Goal: Task Accomplishment & Management: Manage account settings

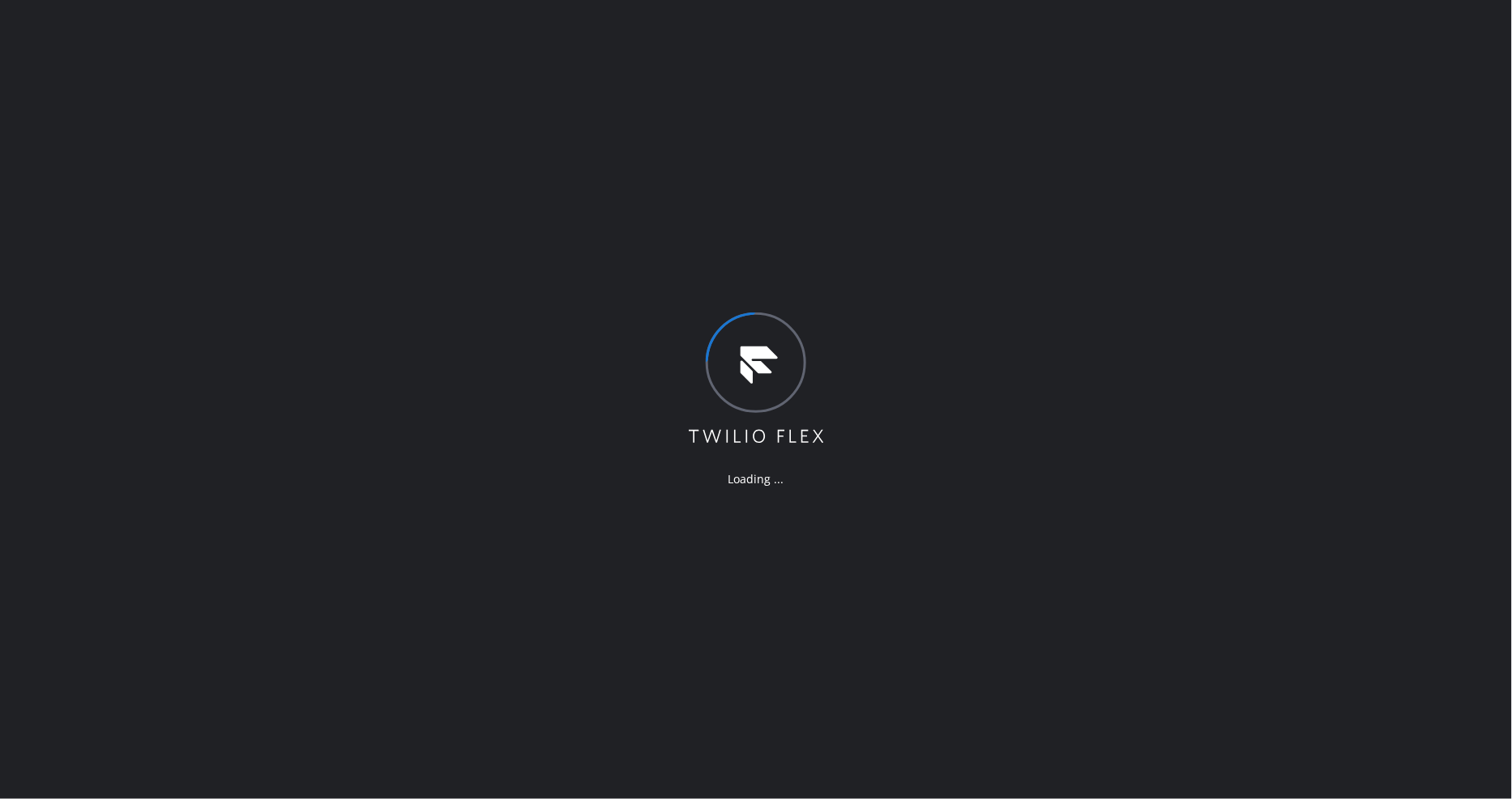
click at [1006, 349] on div "Loading ..." at bounding box center [756, 400] width 1512 height 799
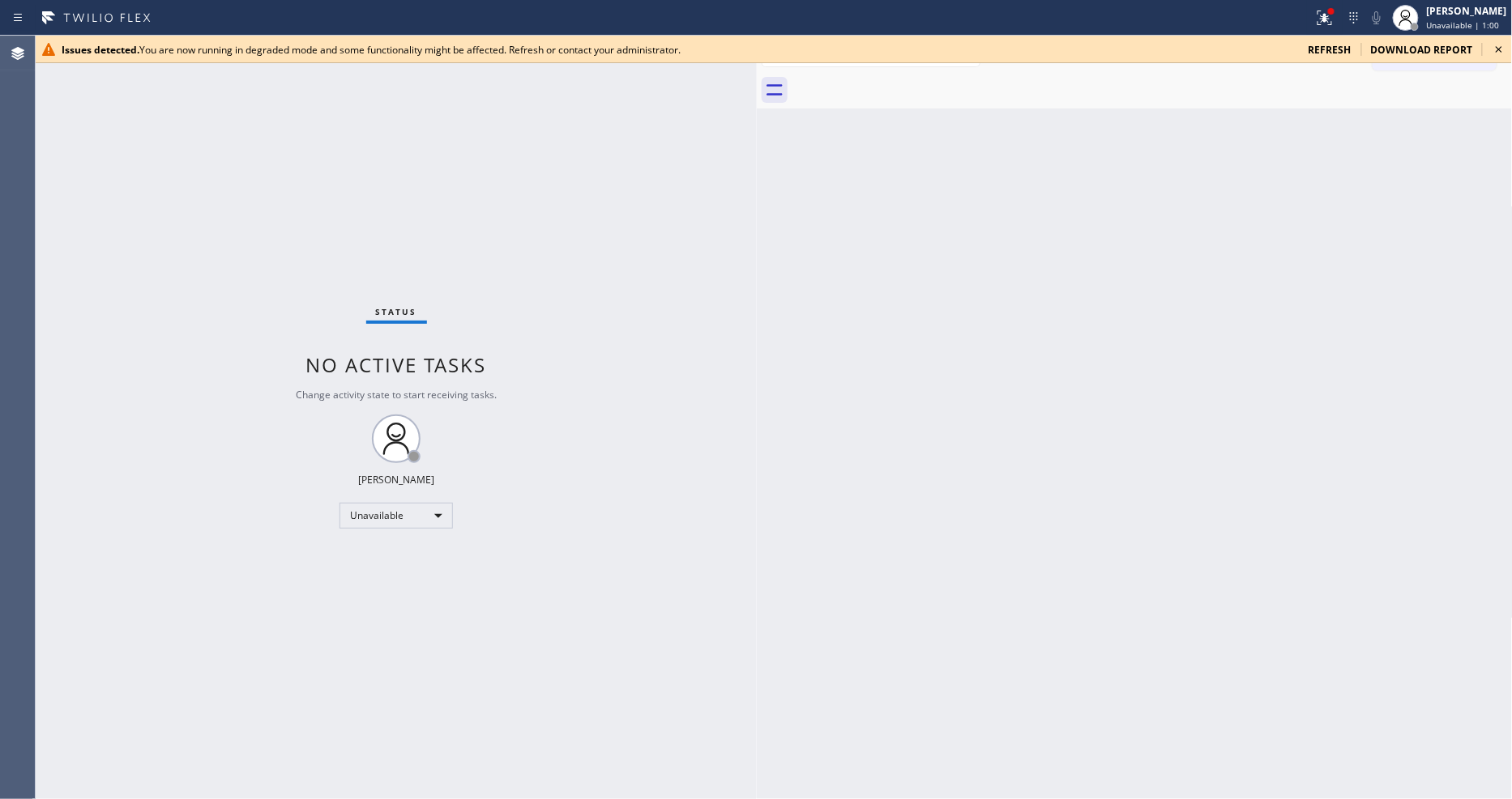
drag, startPoint x: 261, startPoint y: 109, endPoint x: 508, endPoint y: 551, distance: 506.3
click at [756, 177] on div at bounding box center [756, 417] width 0 height 764
click at [411, 505] on div "Unavailable" at bounding box center [395, 515] width 113 height 26
click at [373, 554] on li "Available" at bounding box center [394, 559] width 110 height 20
click at [243, 61] on div "Issues detected. You are now running in degraded mode and some functionality mi…" at bounding box center [774, 49] width 1476 height 27
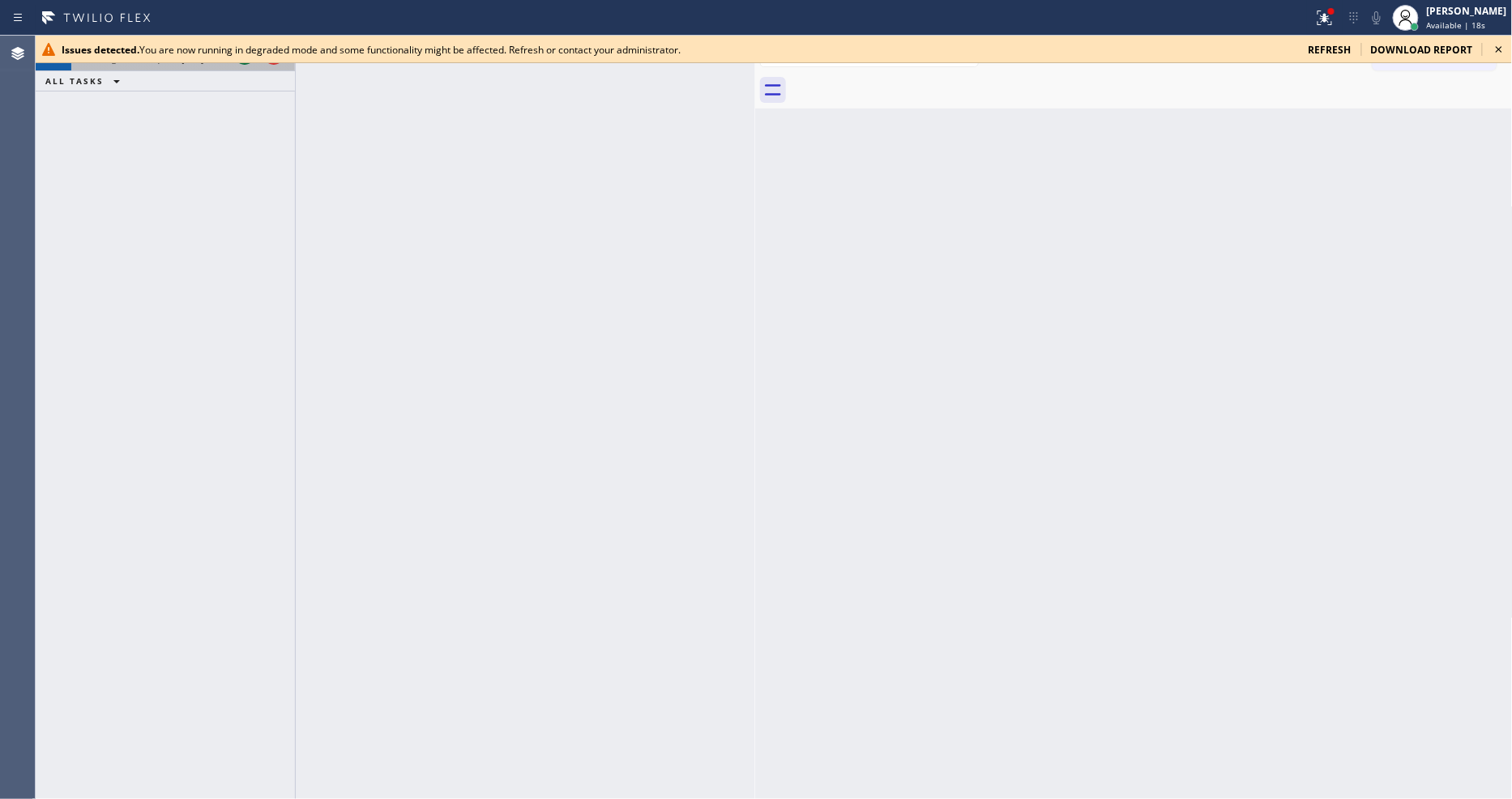
click at [244, 64] on button at bounding box center [244, 53] width 22 height 22
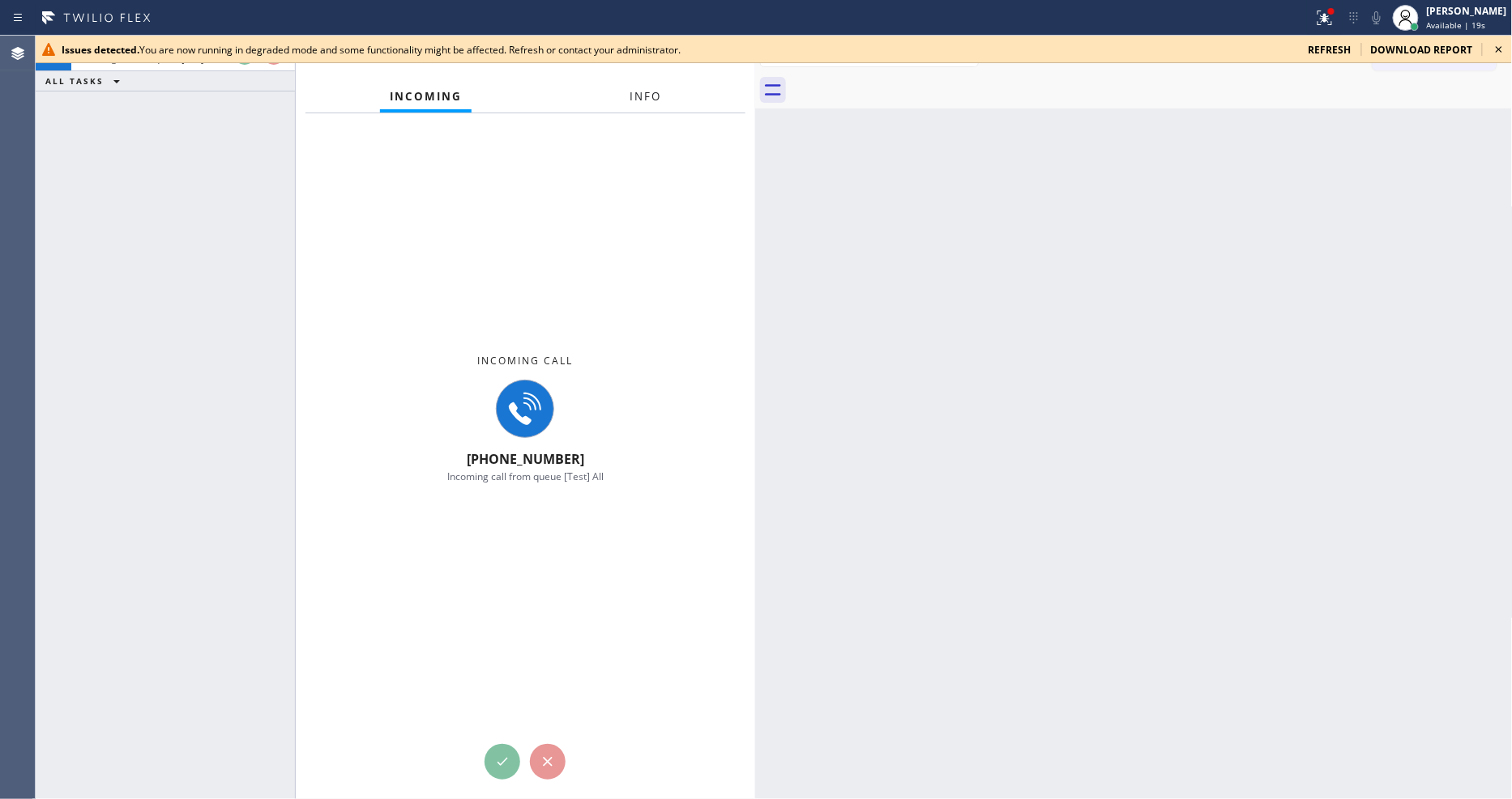
click at [624, 96] on button "Info" at bounding box center [646, 97] width 51 height 31
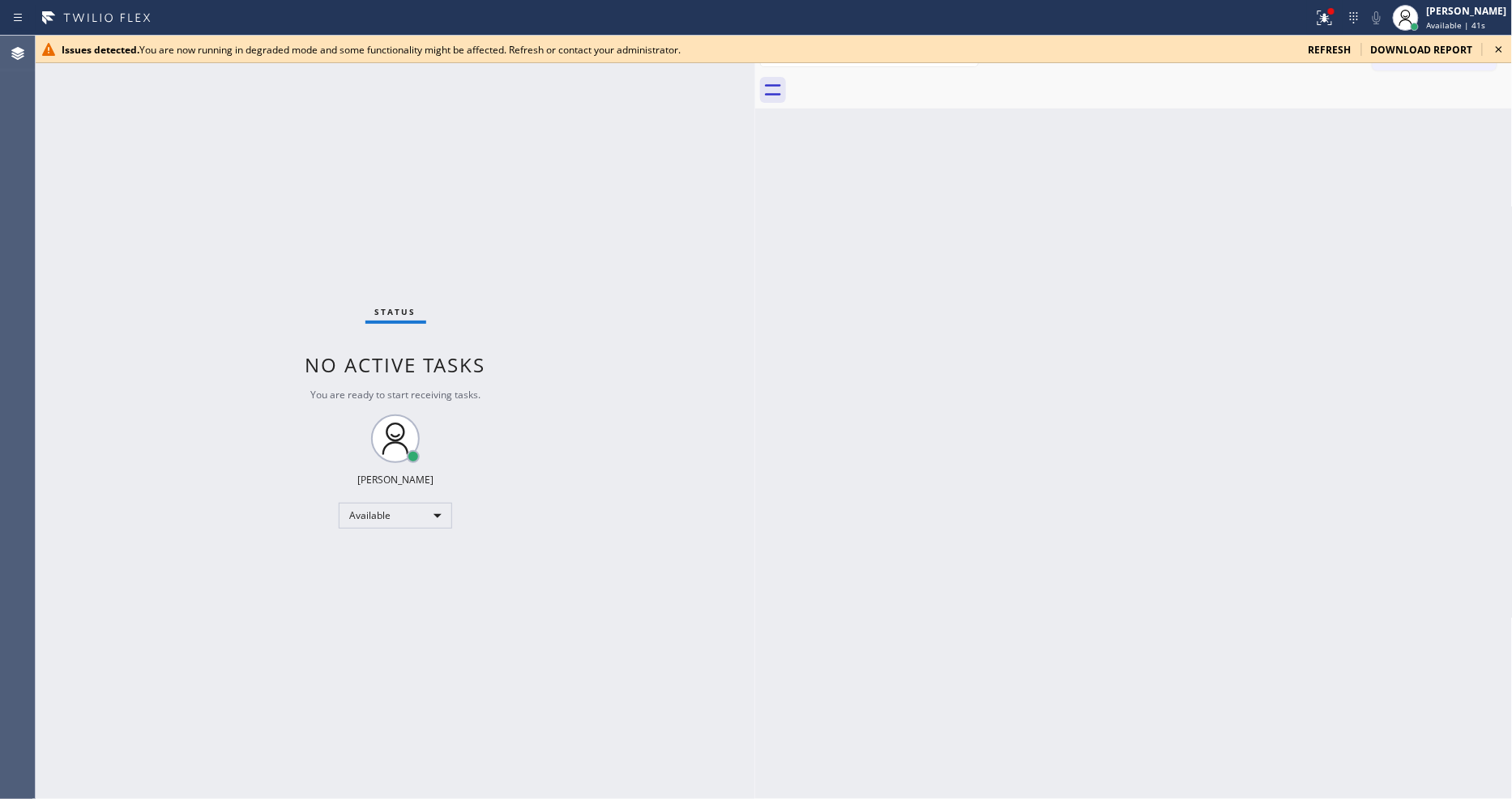
click at [1340, 50] on span "refresh" at bounding box center [1330, 50] width 43 height 14
drag, startPoint x: 263, startPoint y: 108, endPoint x: 710, endPoint y: 167, distance: 450.9
click at [709, 167] on div at bounding box center [709, 417] width 0 height 764
click at [1511, 52] on div "Issues detected. You are now running in degraded mode and some functionality mi…" at bounding box center [774, 49] width 1476 height 27
click at [1501, 50] on icon at bounding box center [1500, 50] width 20 height 20
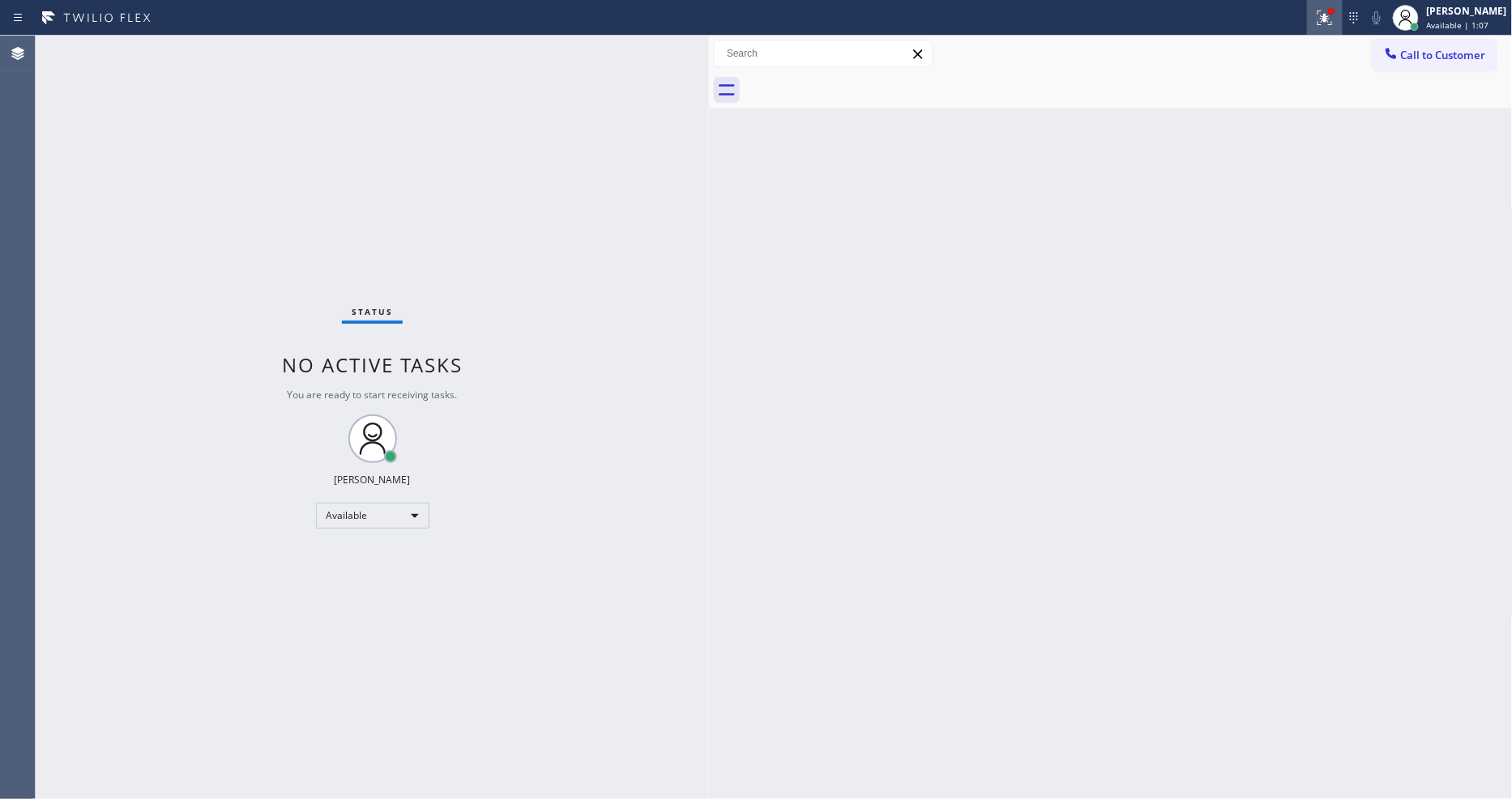
click at [1334, 17] on icon at bounding box center [1325, 18] width 20 height 20
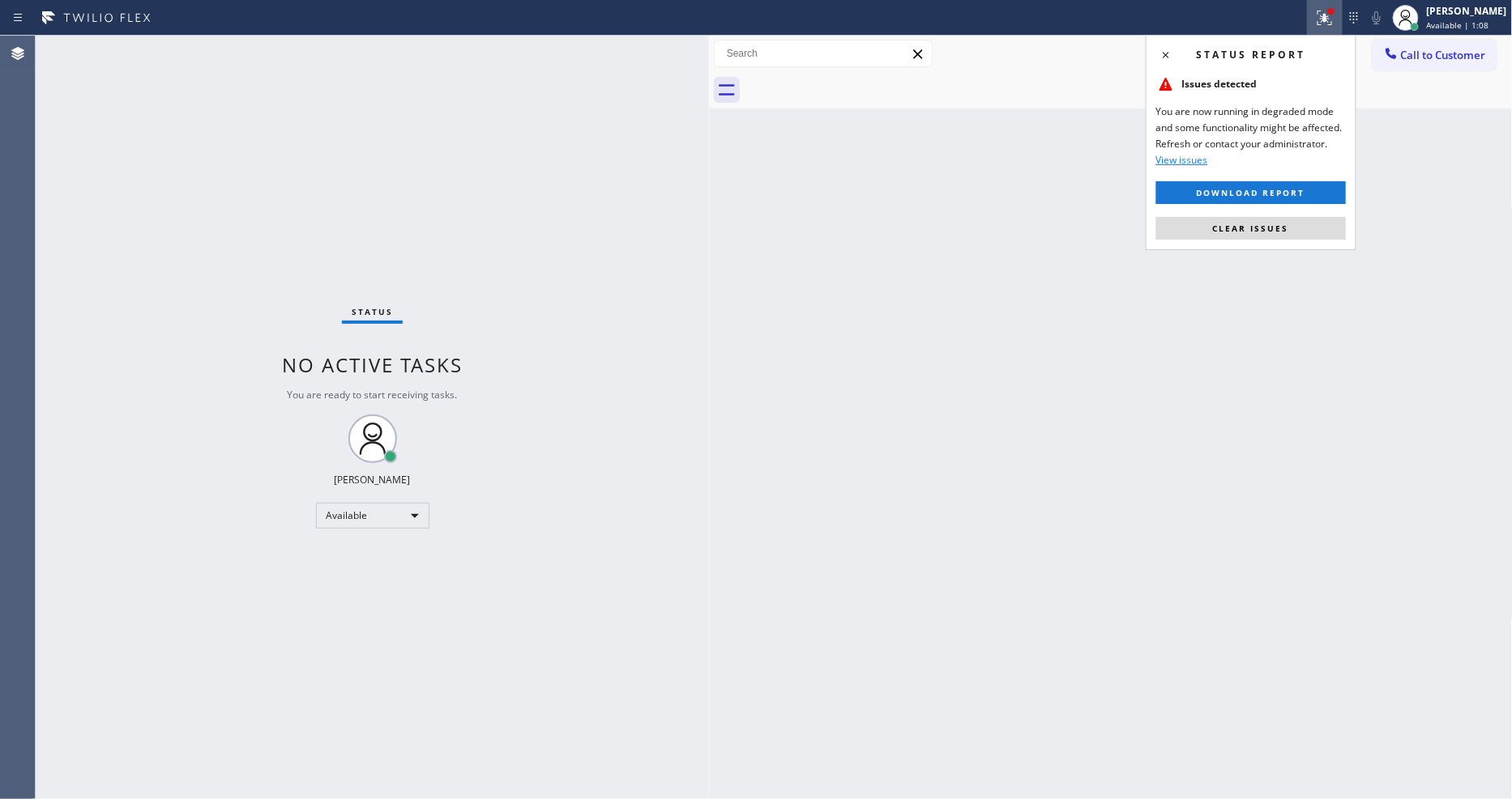
click at [1310, 215] on div "Status report Issues detected You are now running in degraded mode and some fun…" at bounding box center [1250, 142] width 211 height 215
click at [1310, 231] on button "Clear issues" at bounding box center [1251, 228] width 190 height 22
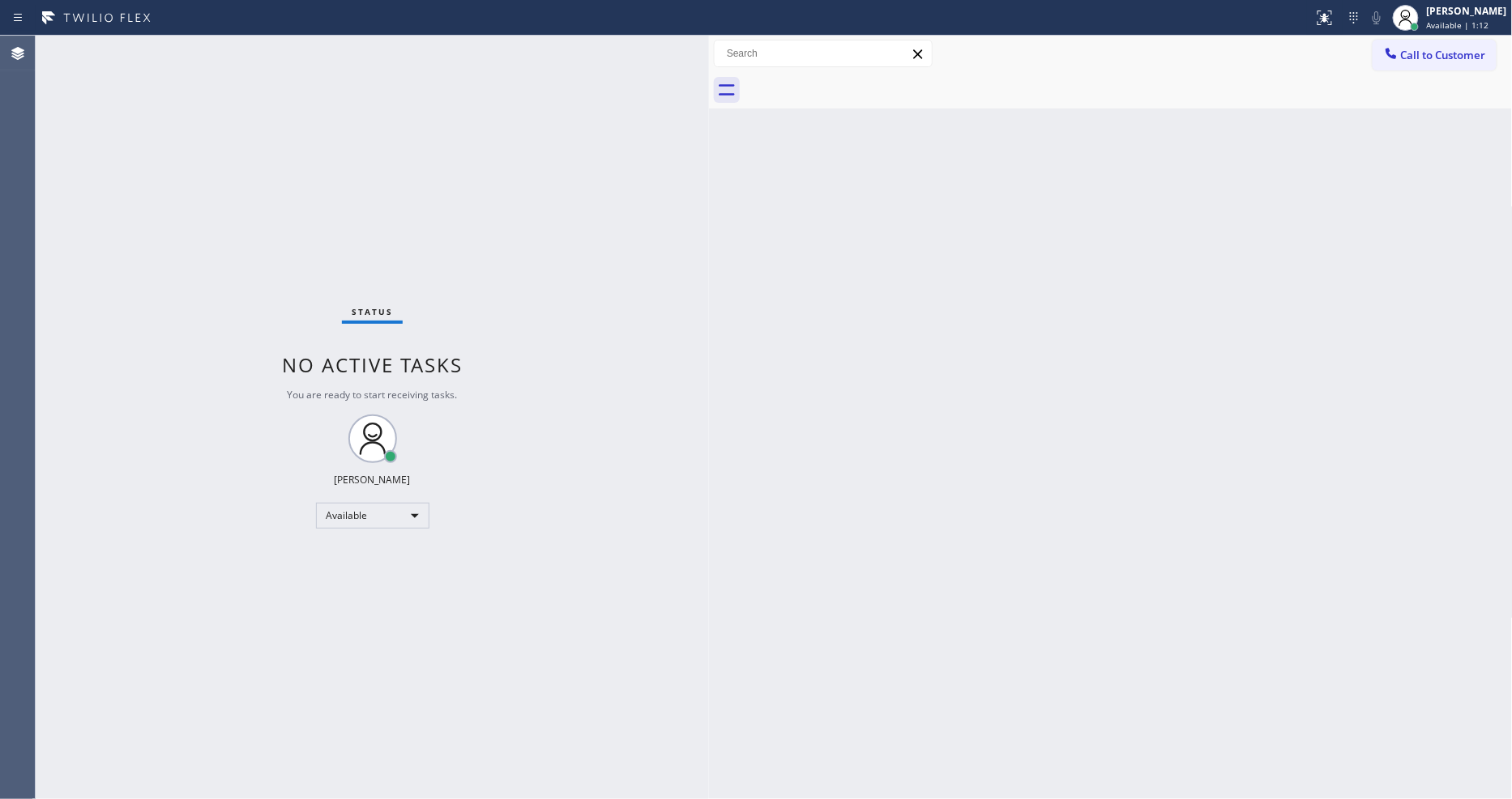
click at [545, 556] on div "Status No active tasks You are ready to start receiving tasks. [PERSON_NAME] Av…" at bounding box center [372, 417] width 673 height 764
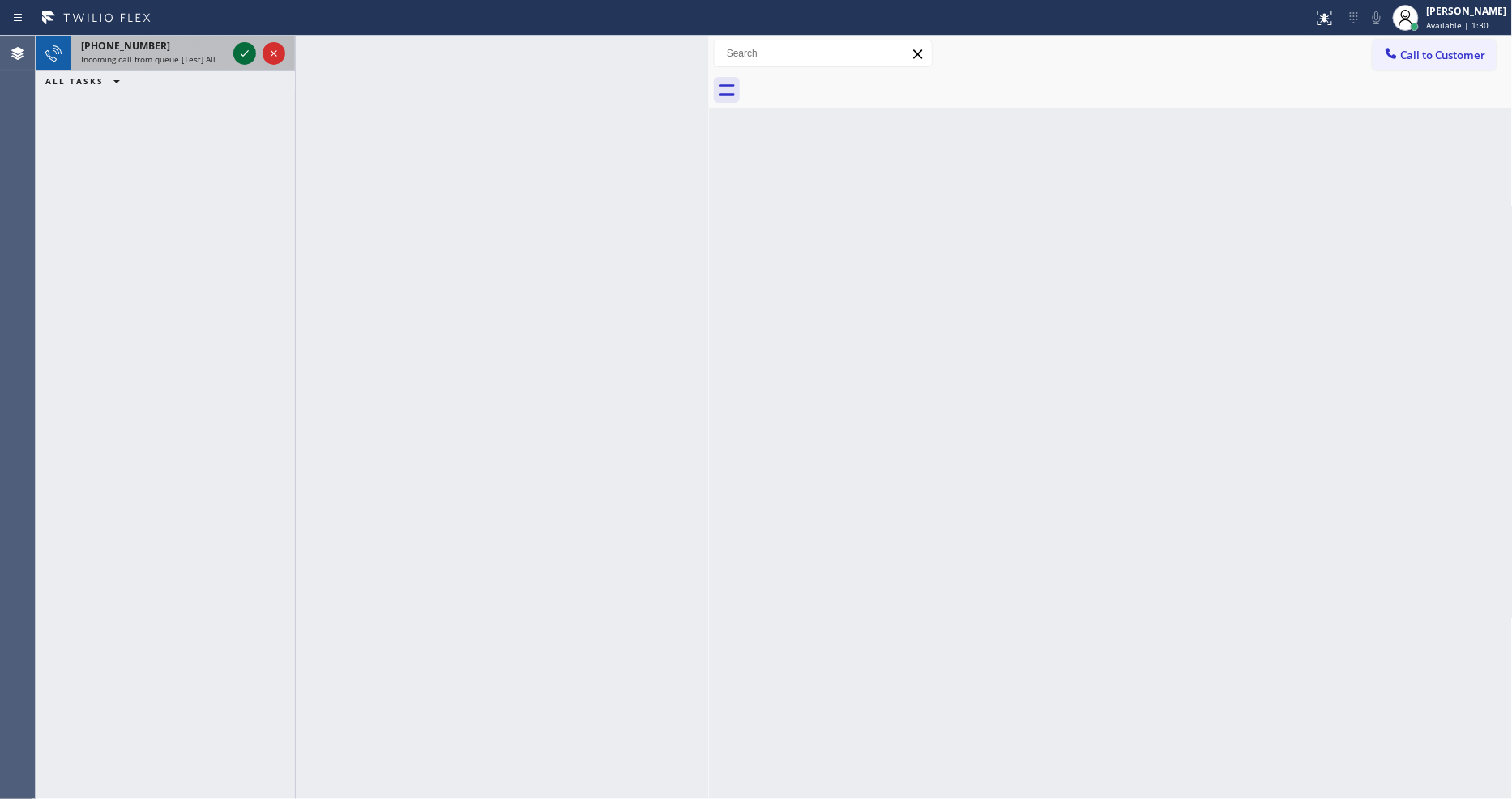
click at [239, 52] on icon at bounding box center [245, 54] width 20 height 20
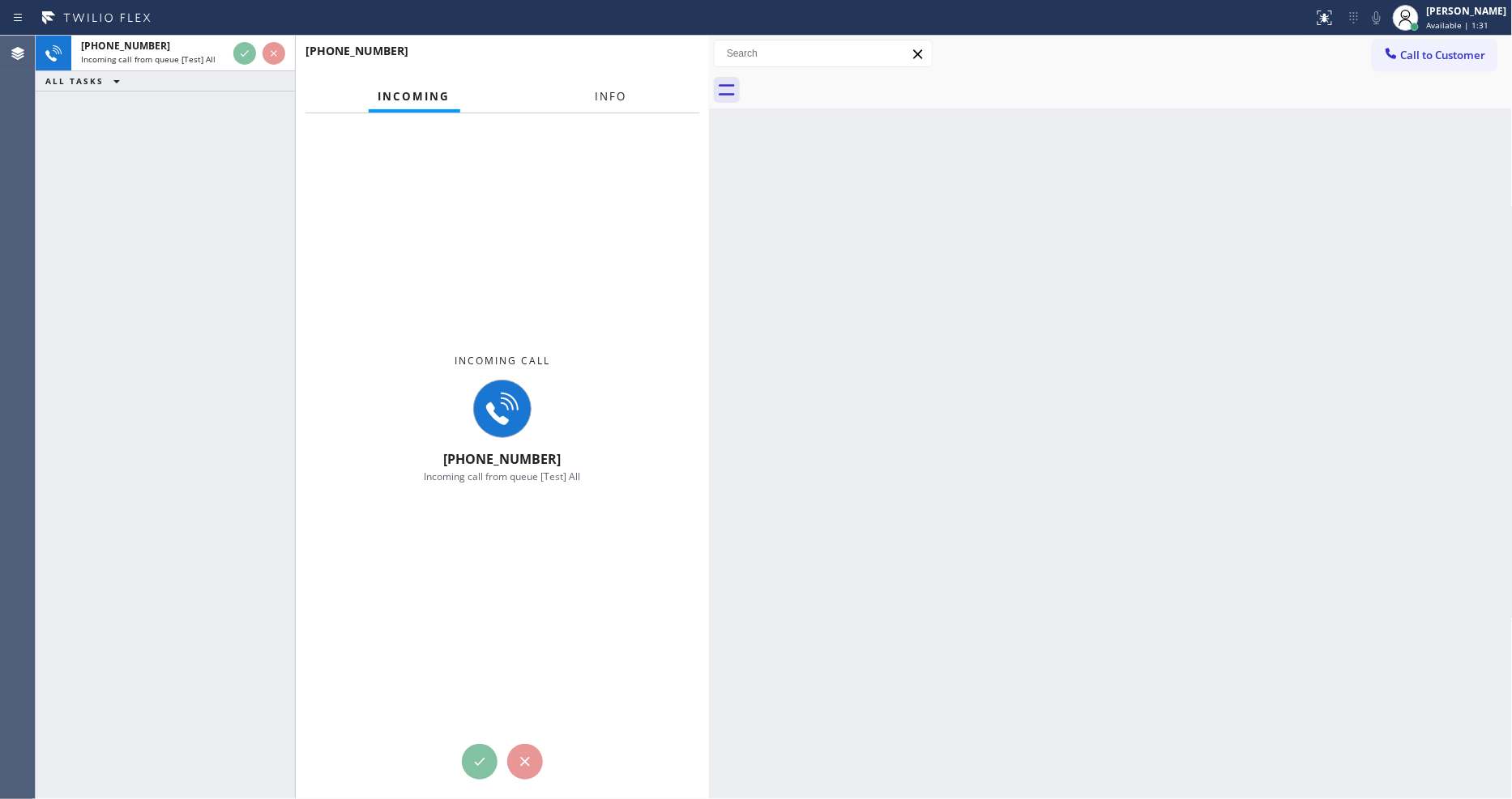
click at [609, 92] on span "Info" at bounding box center [611, 97] width 31 height 15
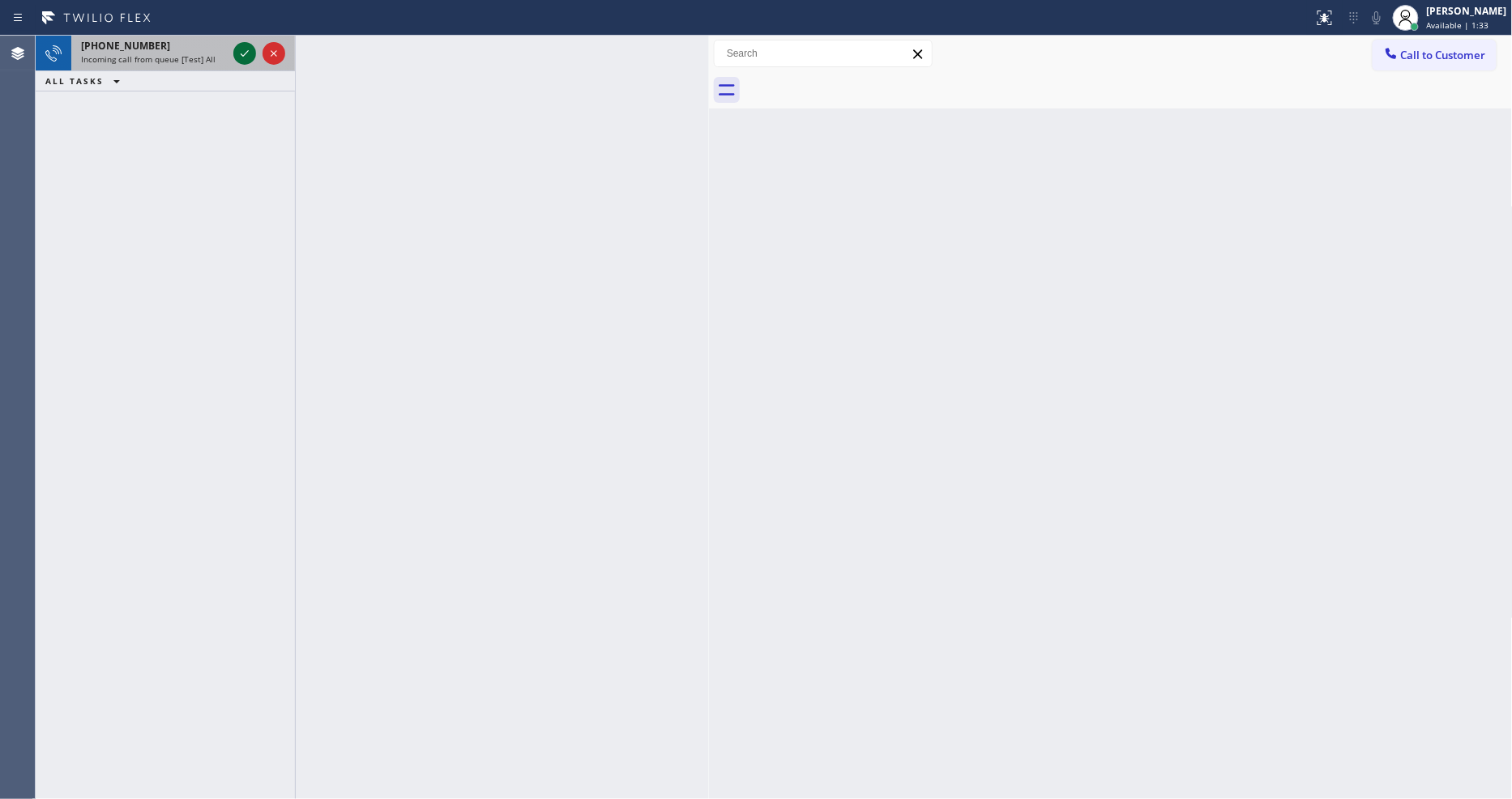
click at [244, 50] on icon at bounding box center [245, 54] width 20 height 20
click at [235, 51] on icon at bounding box center [245, 54] width 20 height 20
click at [240, 46] on icon at bounding box center [245, 54] width 20 height 20
click at [246, 50] on icon at bounding box center [245, 54] width 20 height 20
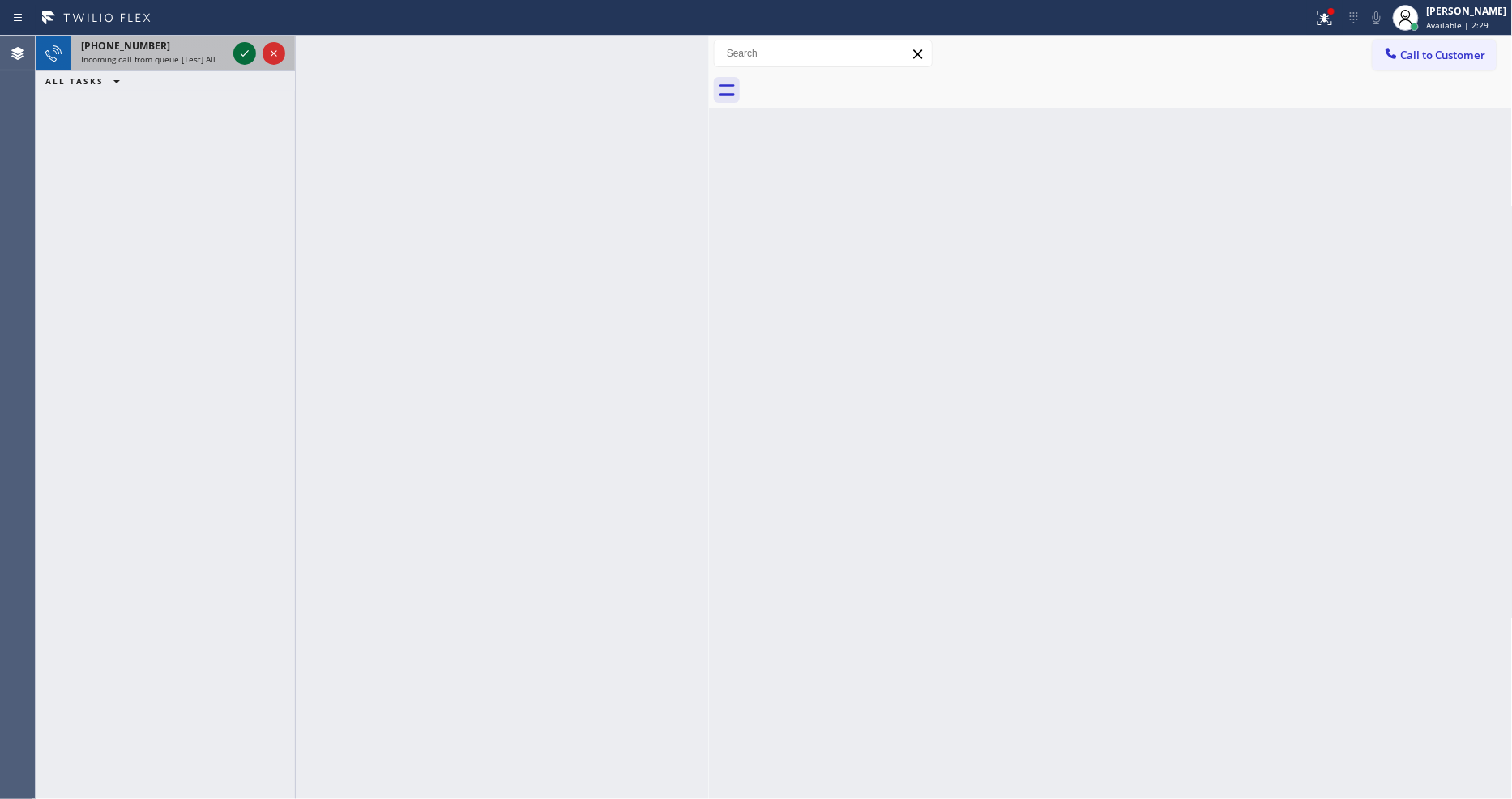
click at [238, 52] on icon at bounding box center [245, 54] width 20 height 20
click at [240, 53] on icon at bounding box center [245, 54] width 20 height 20
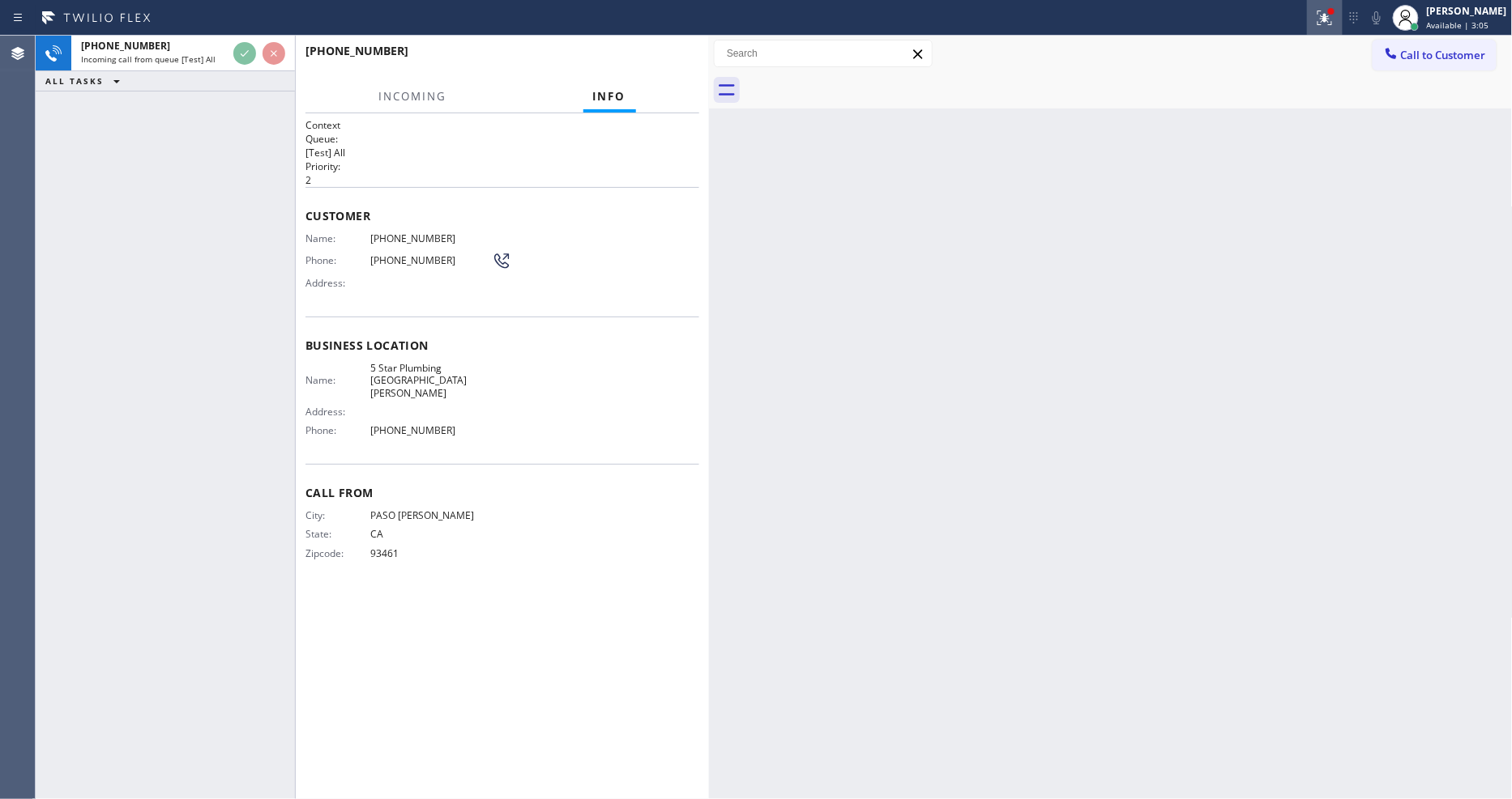
click at [1324, 21] on div at bounding box center [1325, 18] width 36 height 20
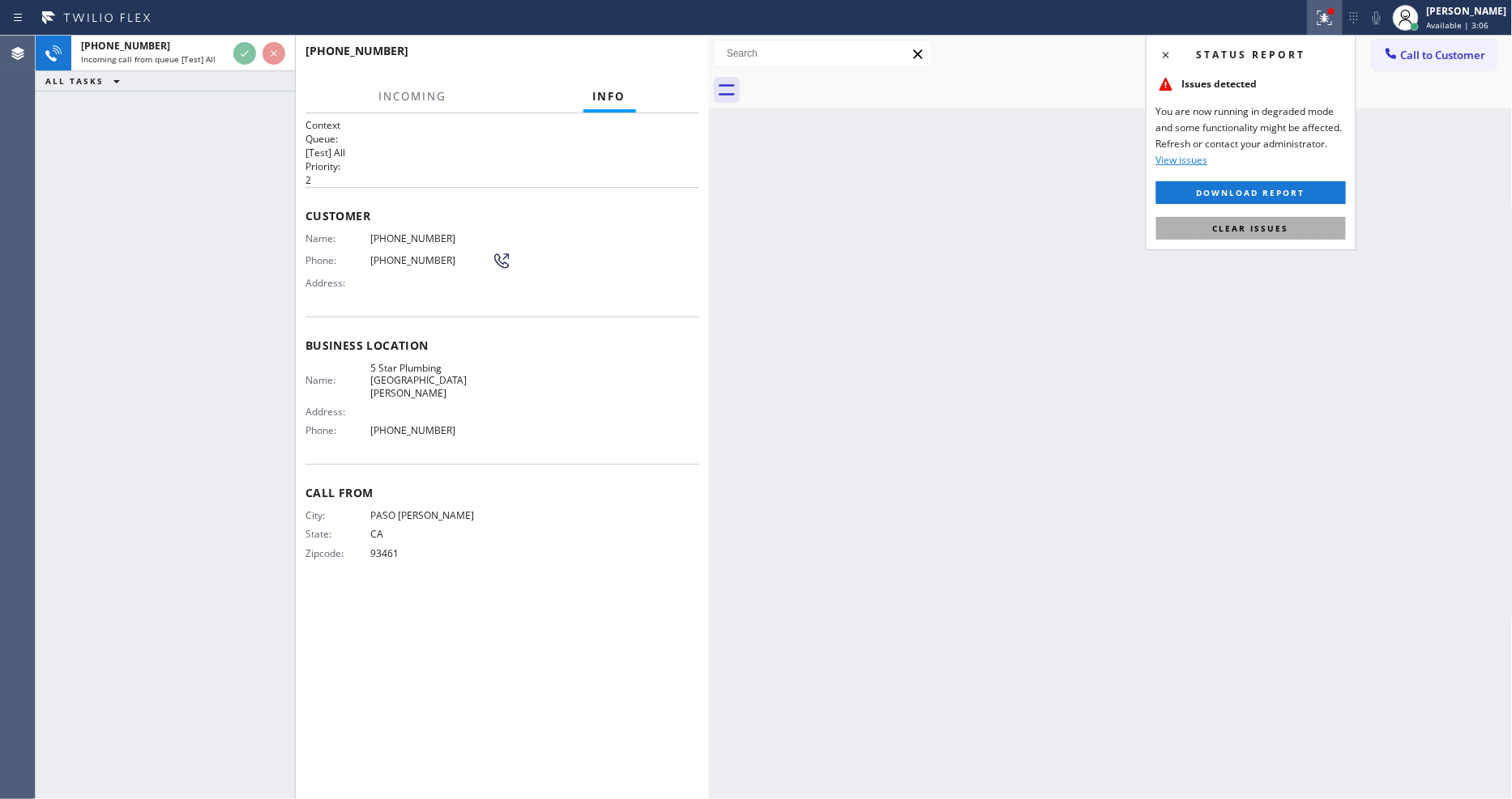
click at [1250, 229] on span "Clear issues" at bounding box center [1251, 229] width 76 height 12
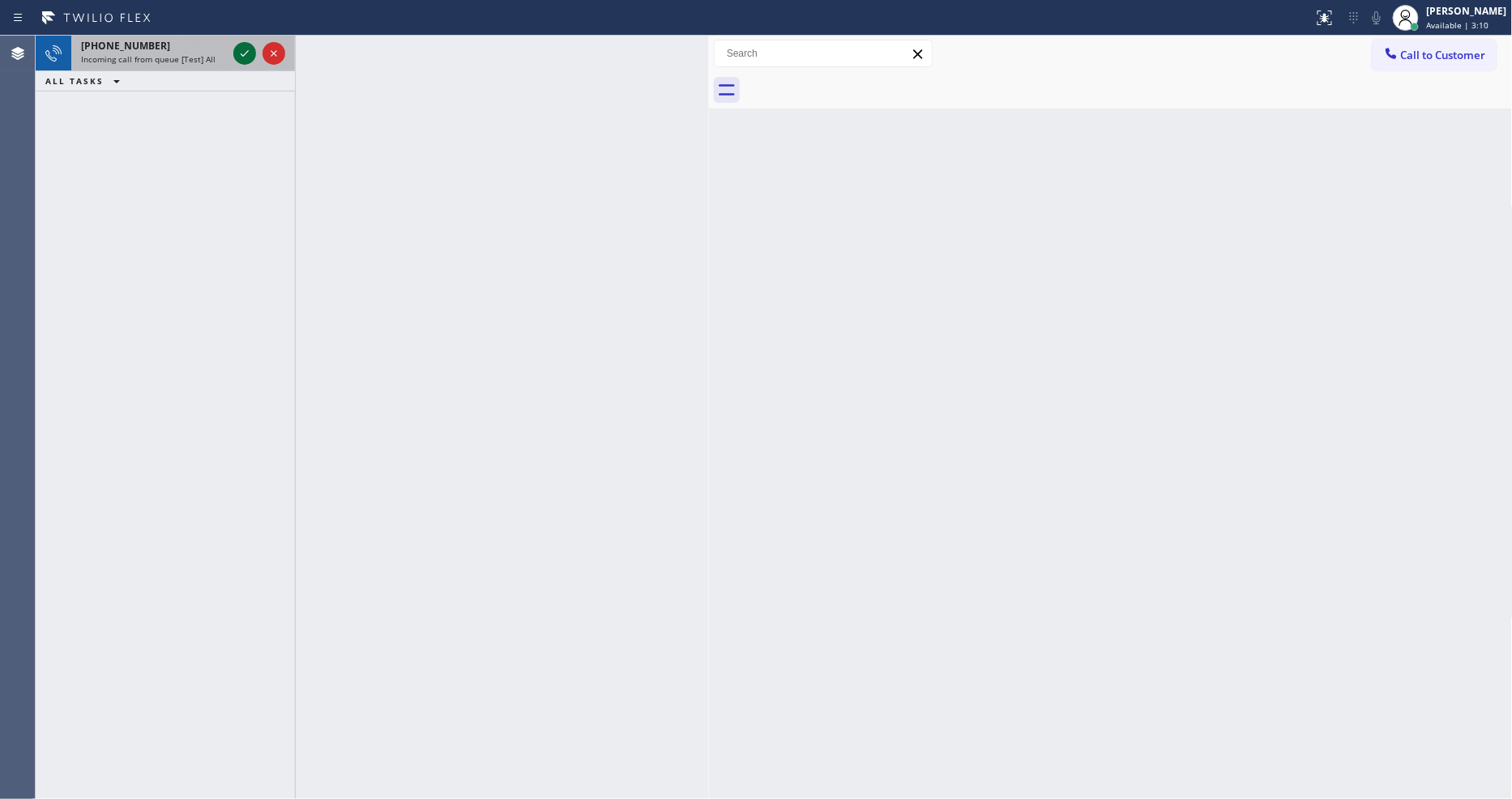
click at [239, 50] on icon at bounding box center [245, 54] width 20 height 20
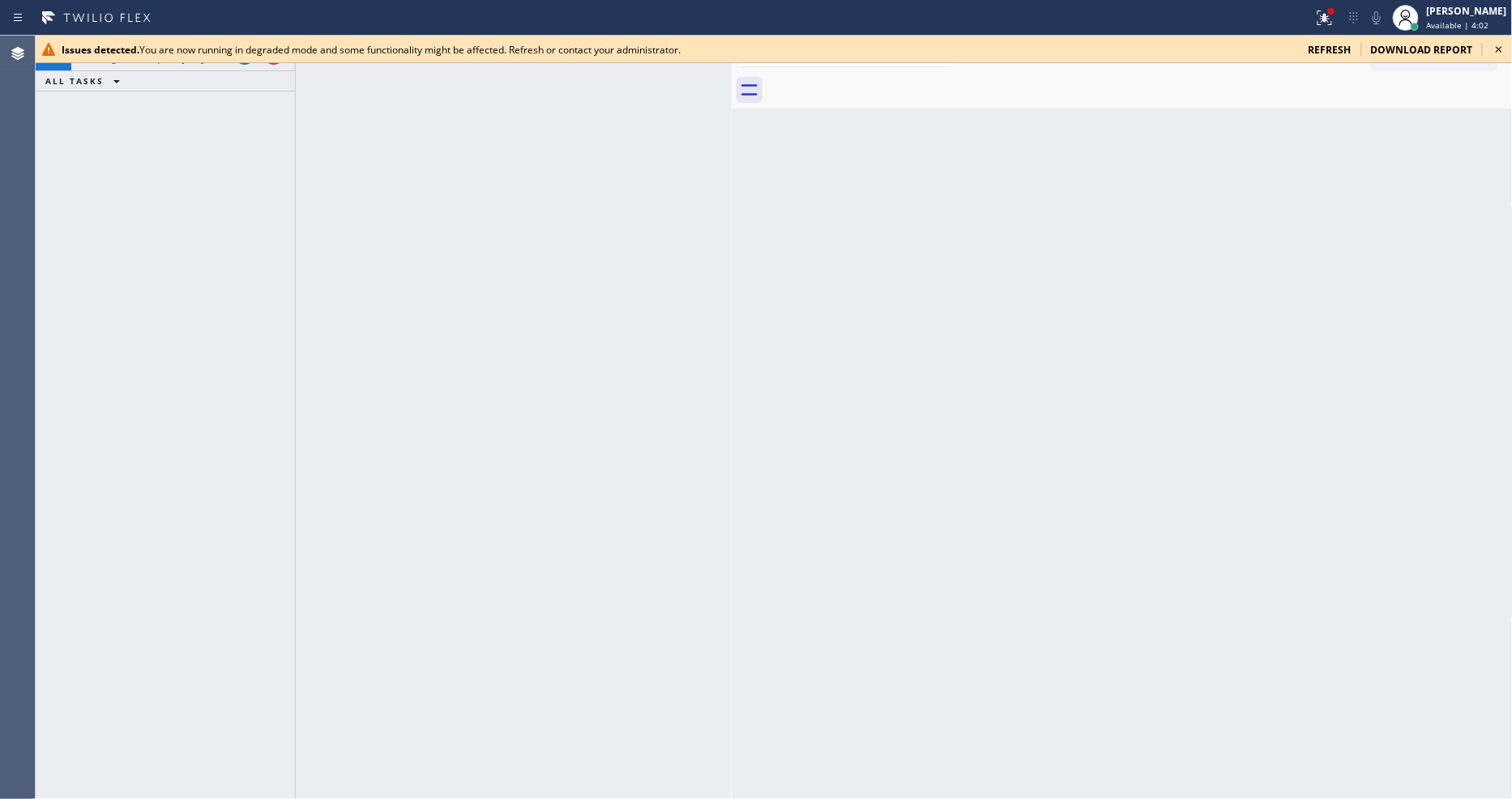
drag, startPoint x: 263, startPoint y: 95, endPoint x: 732, endPoint y: 135, distance: 470.7
click at [732, 135] on div at bounding box center [732, 417] width 0 height 764
click at [1496, 50] on icon at bounding box center [1500, 50] width 20 height 20
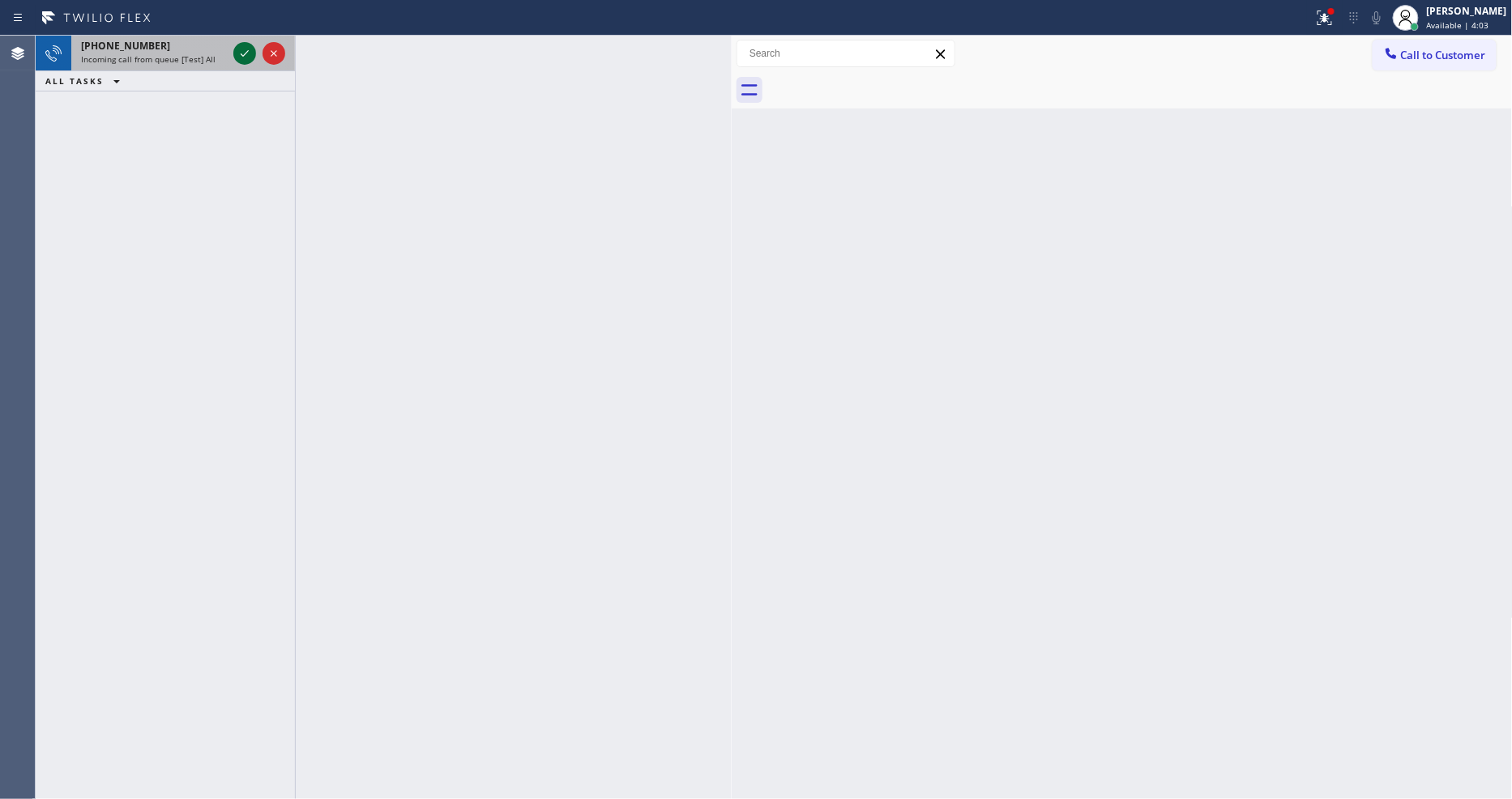
click at [247, 55] on icon at bounding box center [245, 54] width 20 height 20
drag, startPoint x: 992, startPoint y: 478, endPoint x: 625, endPoint y: 701, distance: 429.4
click at [992, 478] on div "Back to Dashboard Change Sender ID Customers Technicians Select a contact Outbo…" at bounding box center [1122, 417] width 781 height 764
click at [240, 52] on icon at bounding box center [245, 54] width 20 height 20
click at [246, 50] on icon at bounding box center [245, 54] width 20 height 20
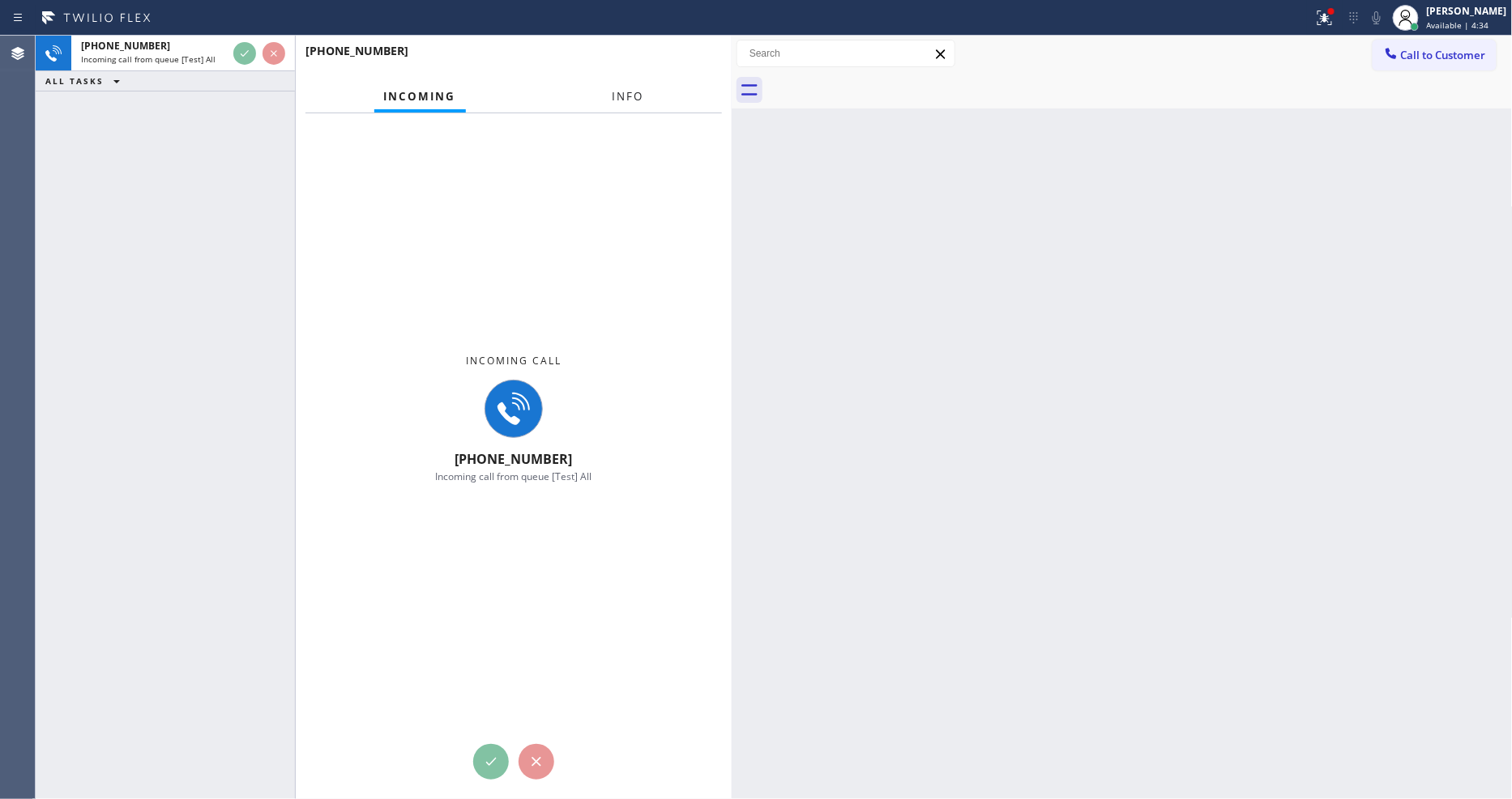
click at [632, 89] on span "Info" at bounding box center [628, 97] width 31 height 15
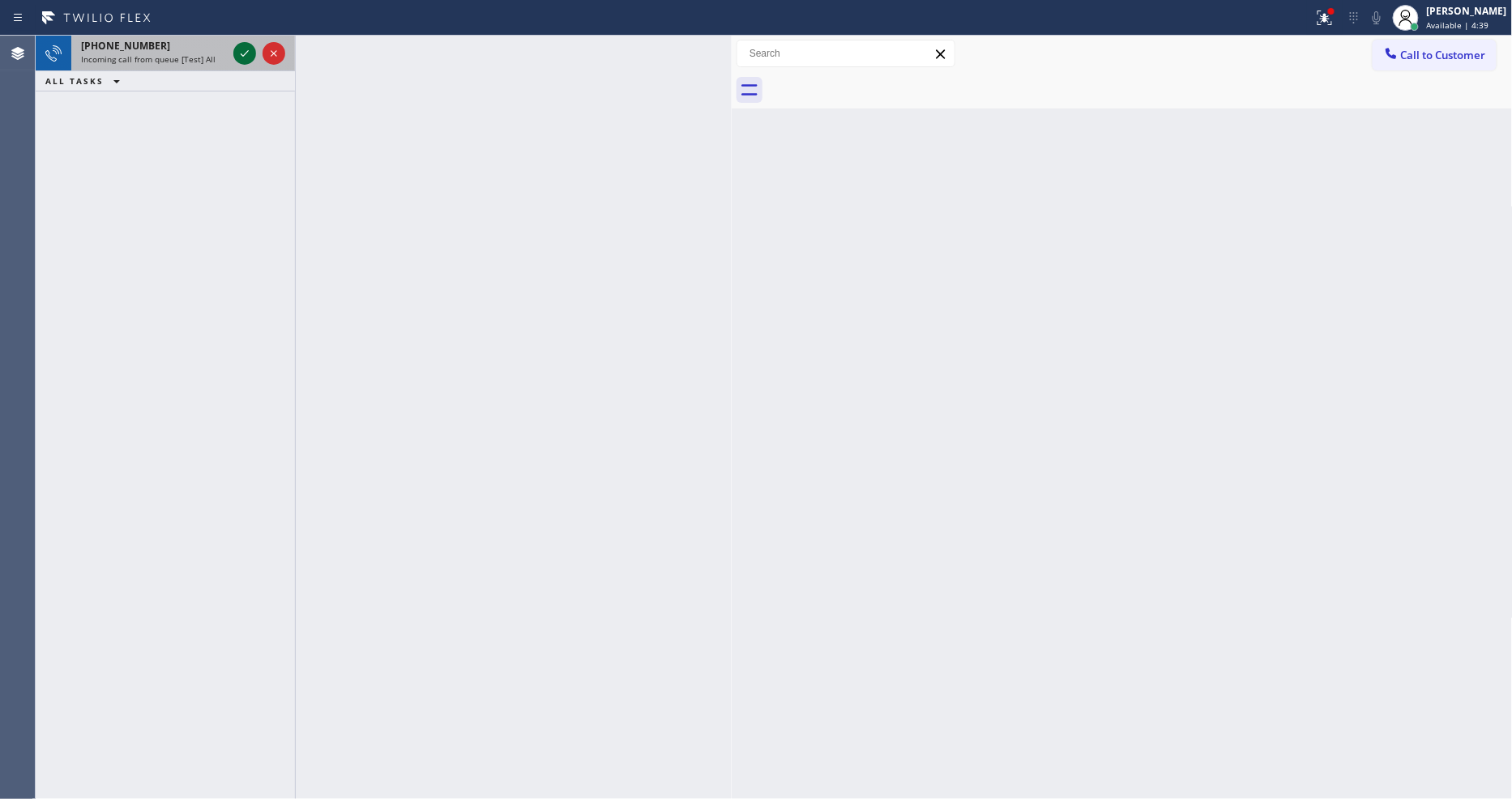
click at [239, 57] on icon at bounding box center [245, 54] width 20 height 20
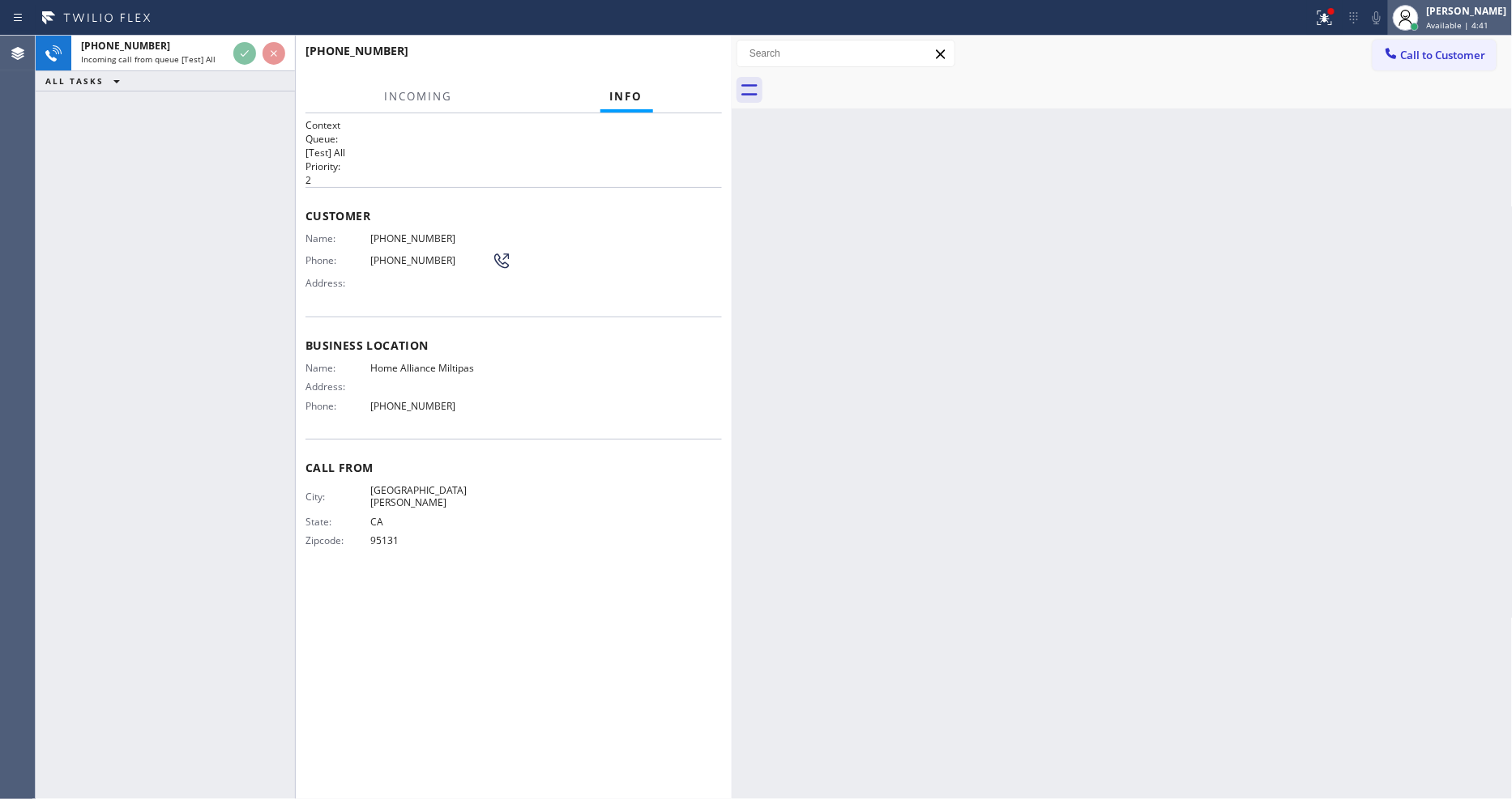
click at [1443, 17] on div "[PERSON_NAME]" at bounding box center [1467, 11] width 80 height 14
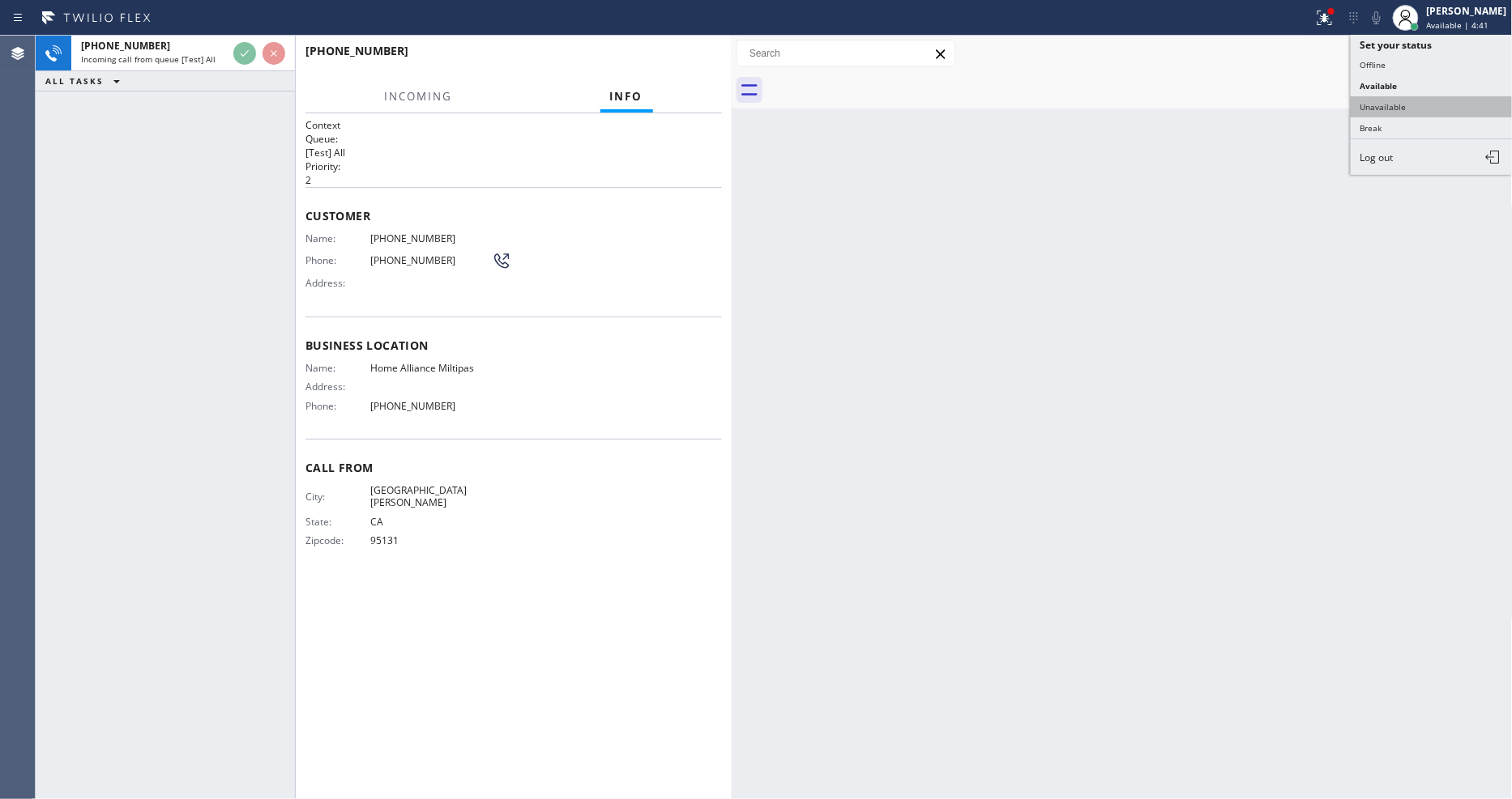
click at [1424, 106] on button "Unavailable" at bounding box center [1432, 107] width 162 height 21
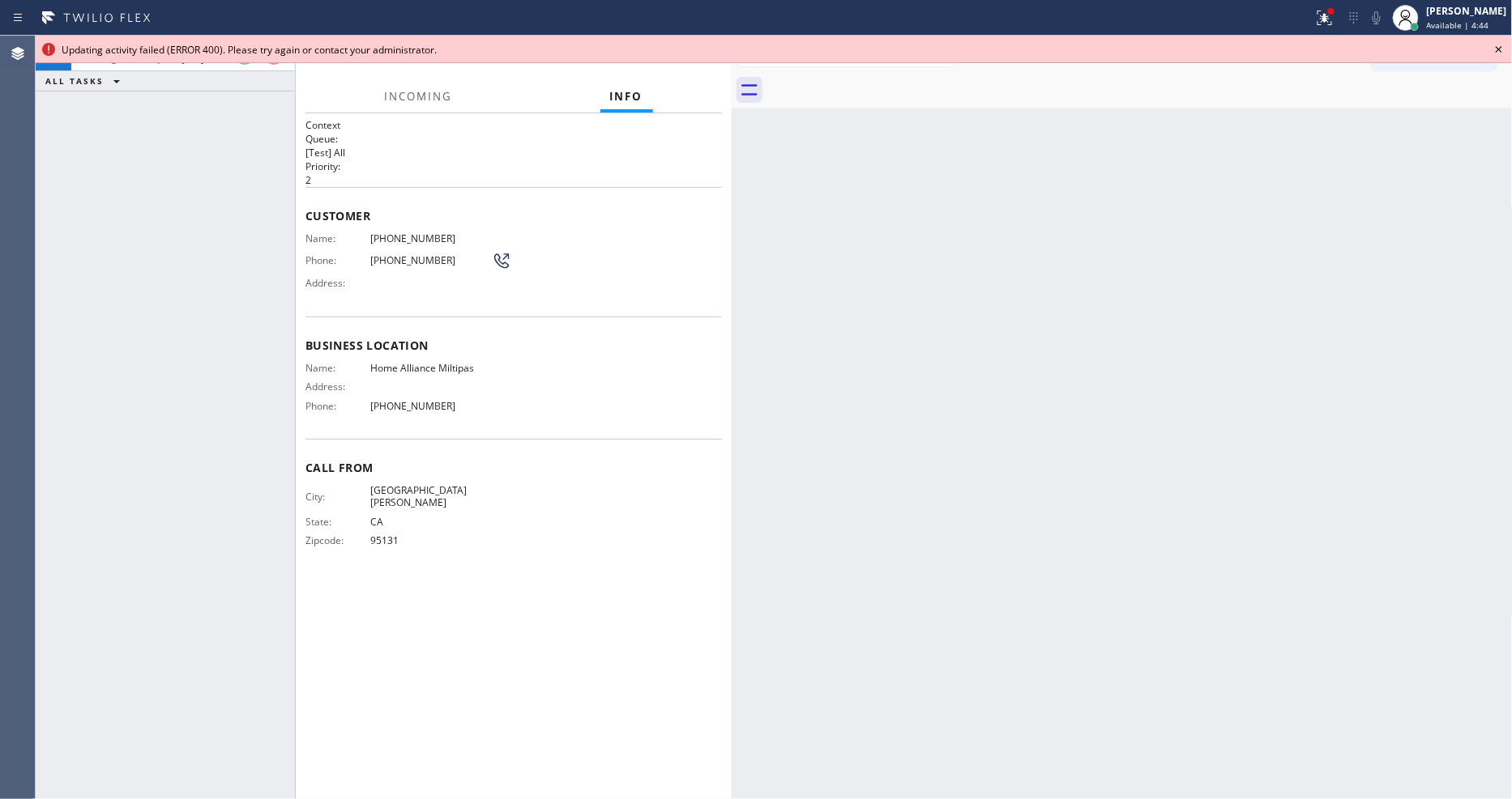
click at [1503, 210] on div "Back to Dashboard Change Sender ID Customers Technicians Select a contact Outbo…" at bounding box center [1122, 417] width 781 height 764
click at [1505, 49] on icon at bounding box center [1500, 50] width 20 height 20
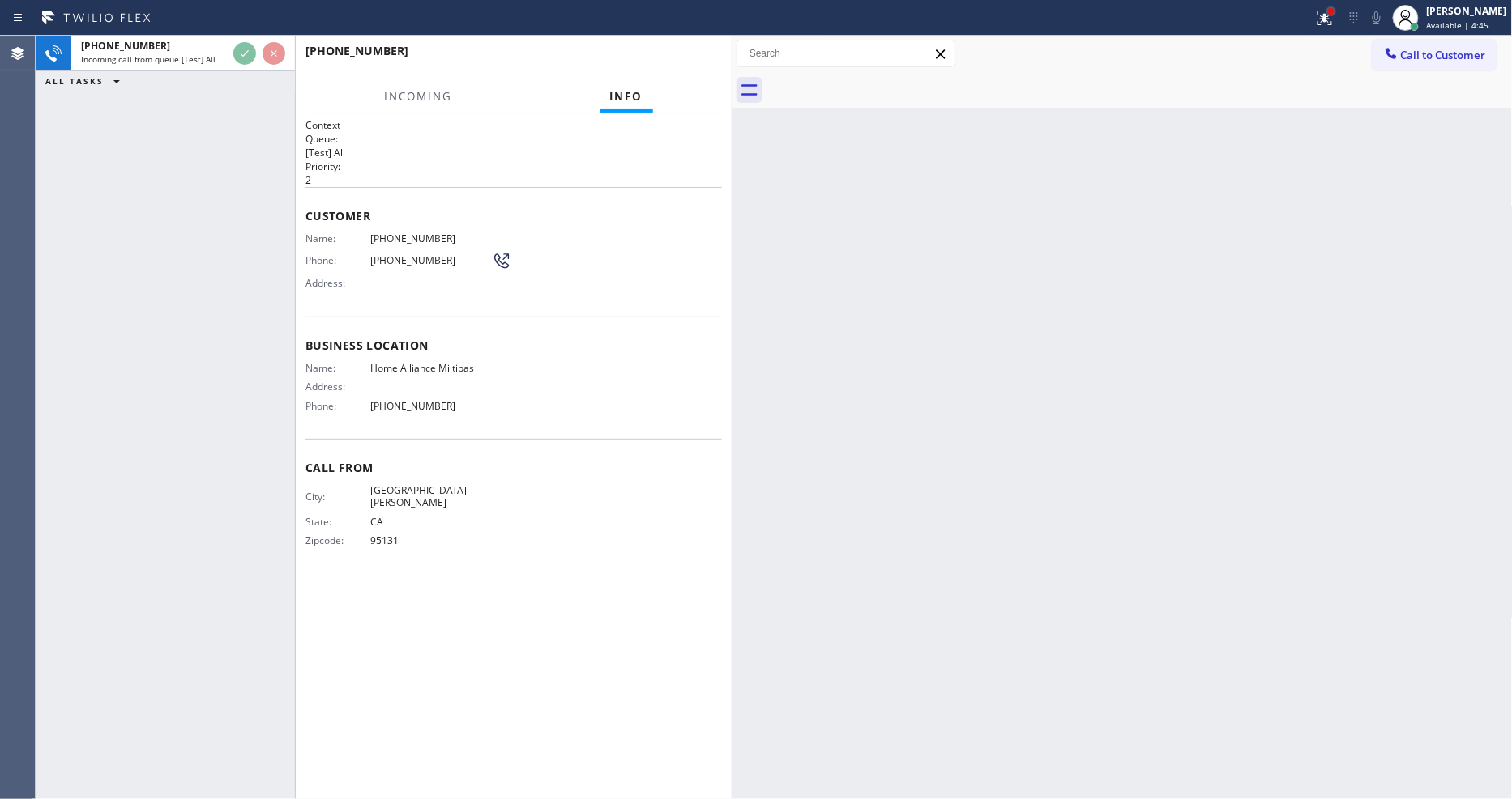
click at [1334, 13] on div at bounding box center [1331, 12] width 7 height 7
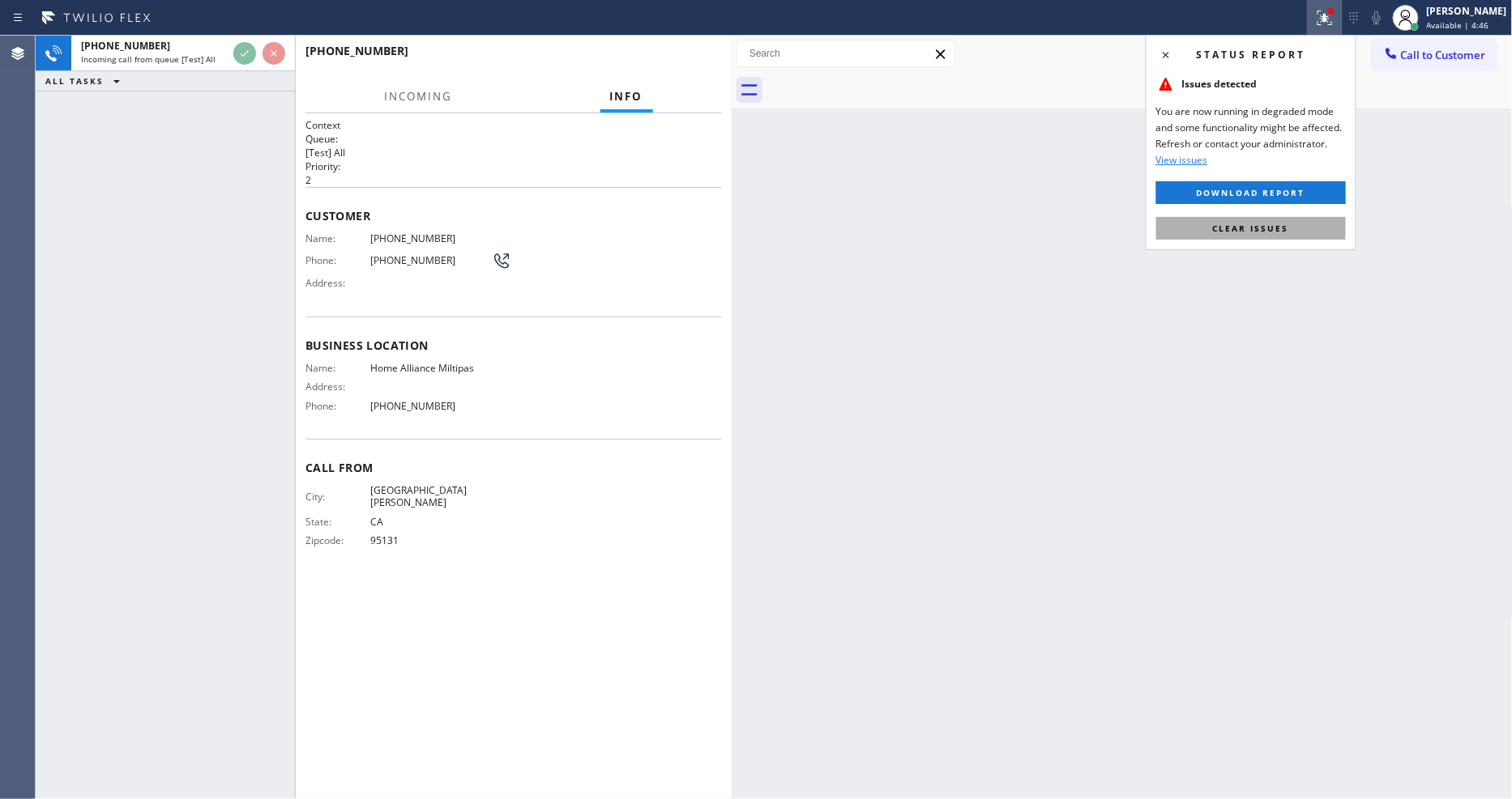
click at [1274, 221] on button "Clear issues" at bounding box center [1251, 228] width 190 height 22
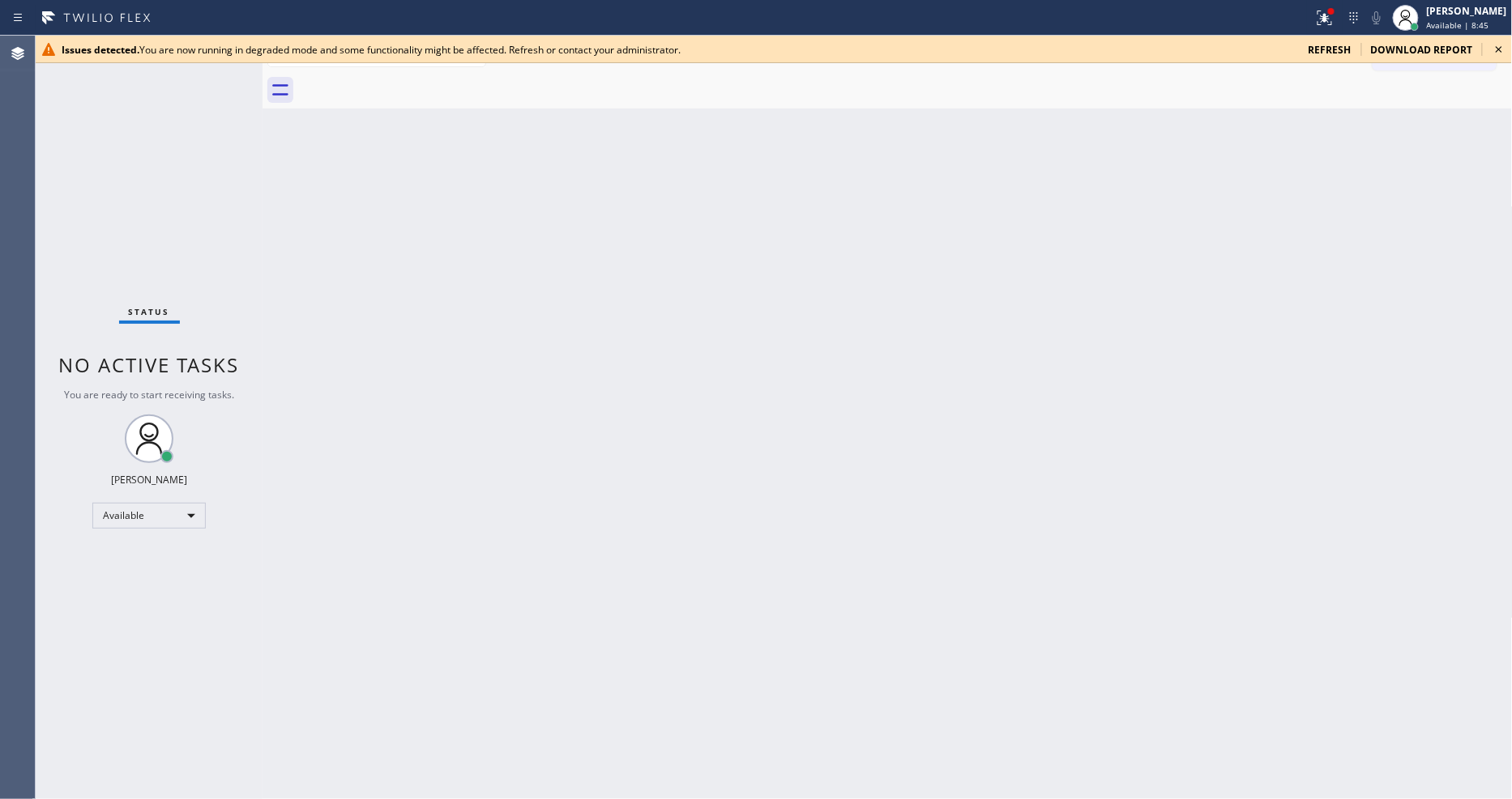
click at [1496, 50] on icon at bounding box center [1500, 50] width 20 height 20
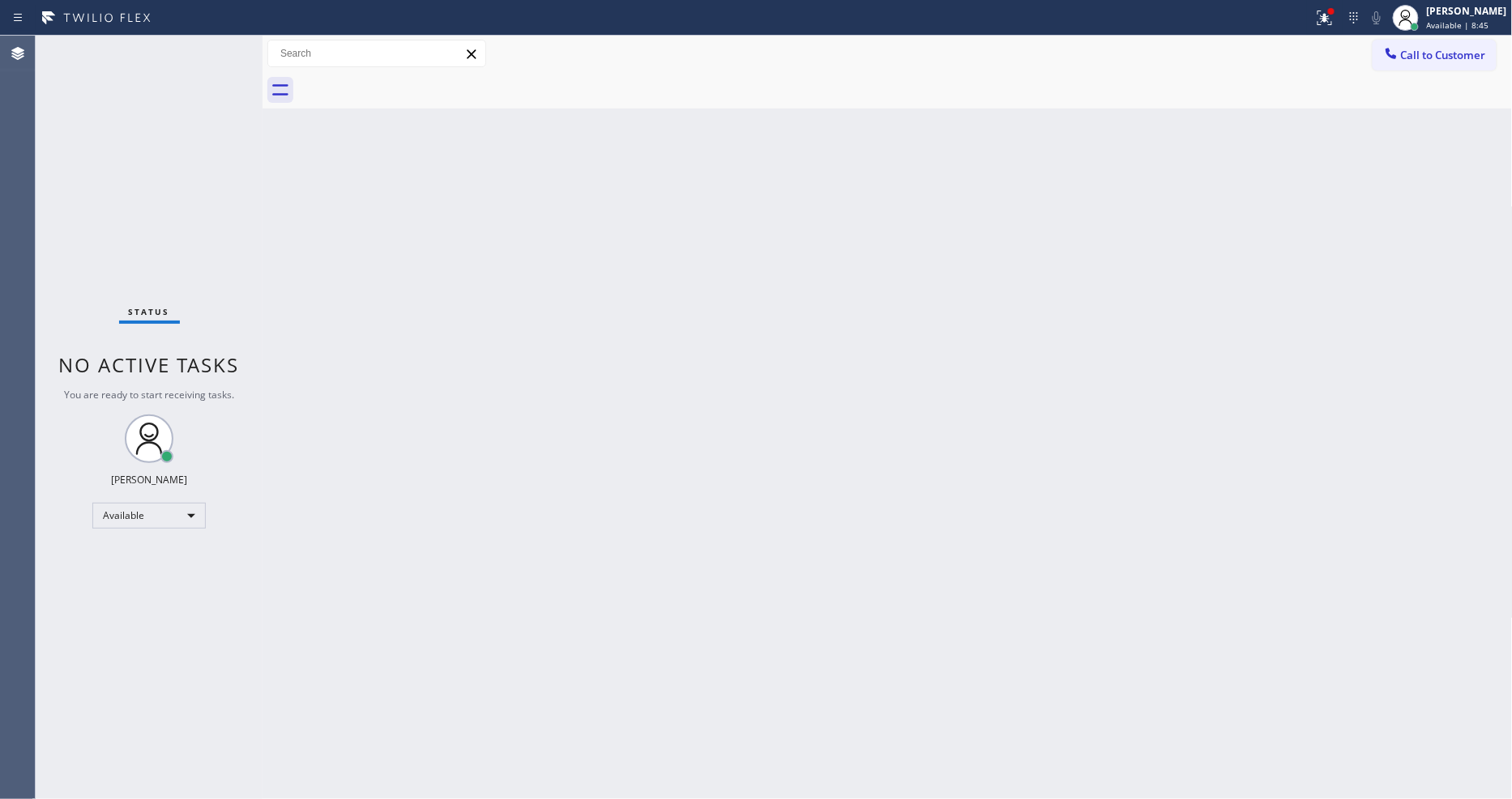
drag, startPoint x: 1348, startPoint y: 20, endPoint x: 1309, endPoint y: 107, distance: 95.3
click at [1334, 20] on icon at bounding box center [1325, 18] width 20 height 20
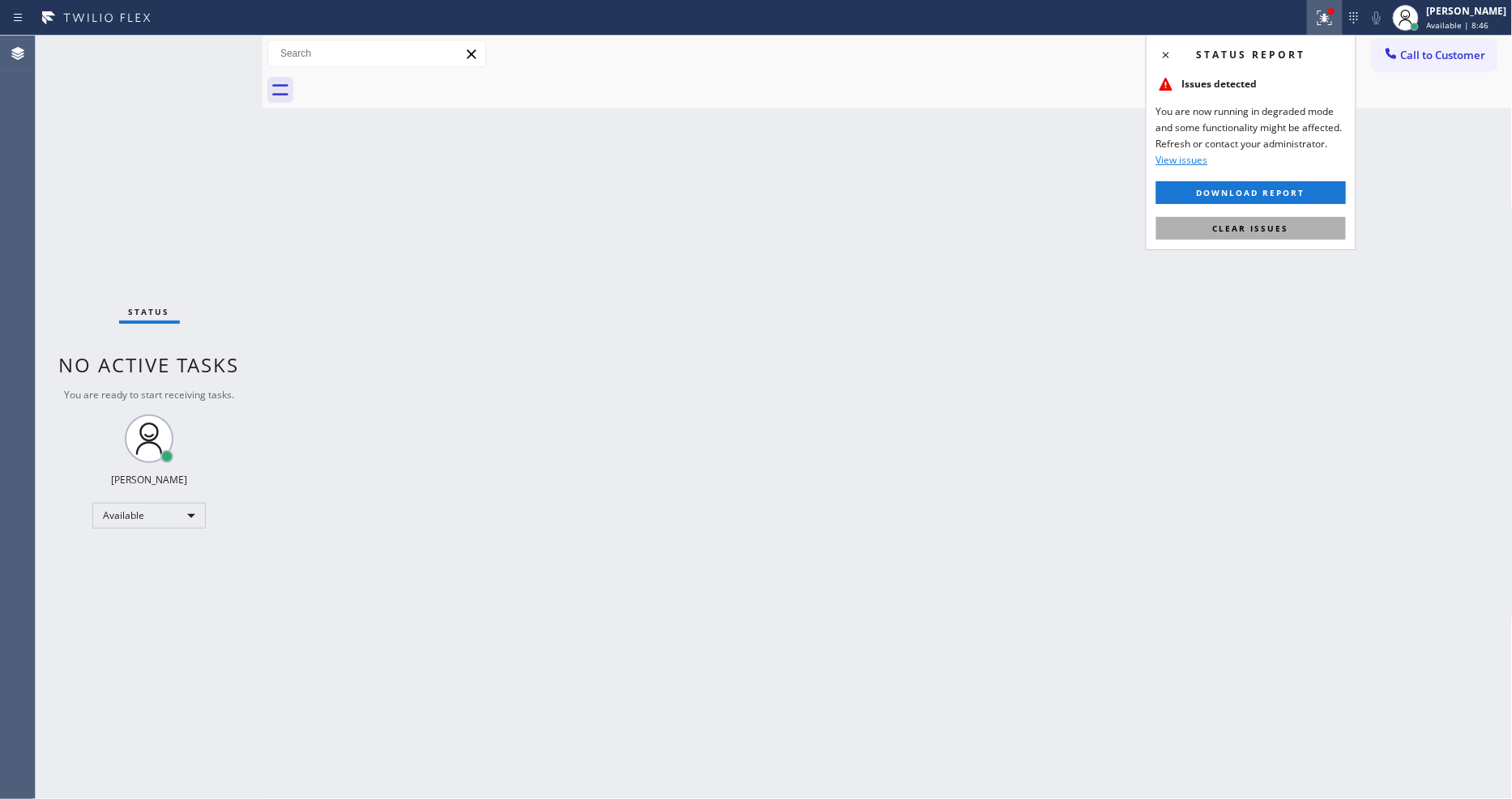
click at [1271, 235] on button "Clear issues" at bounding box center [1251, 228] width 190 height 22
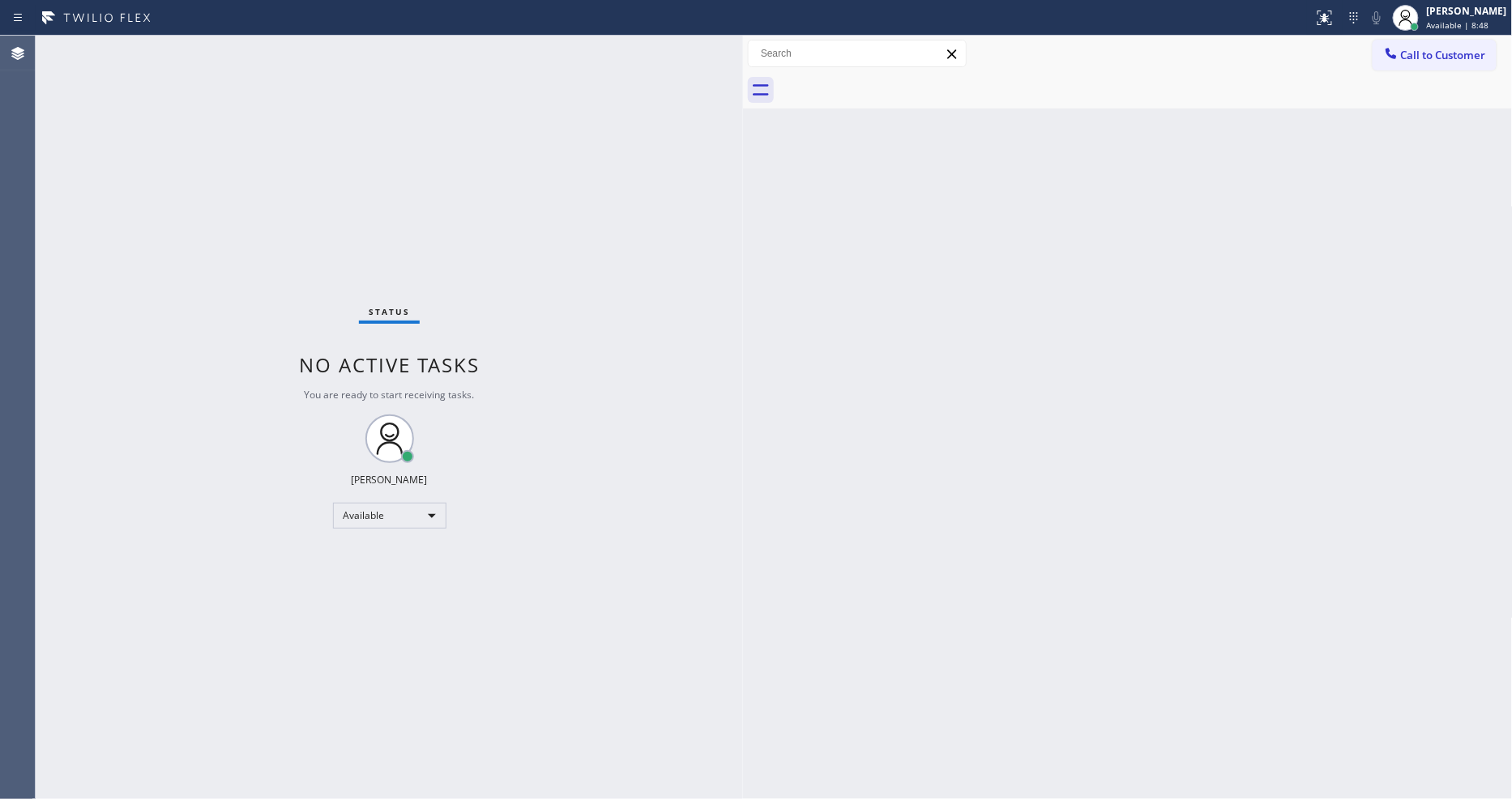
drag, startPoint x: 262, startPoint y: 83, endPoint x: 738, endPoint y: 110, distance: 476.8
click at [743, 111] on div at bounding box center [743, 417] width 0 height 764
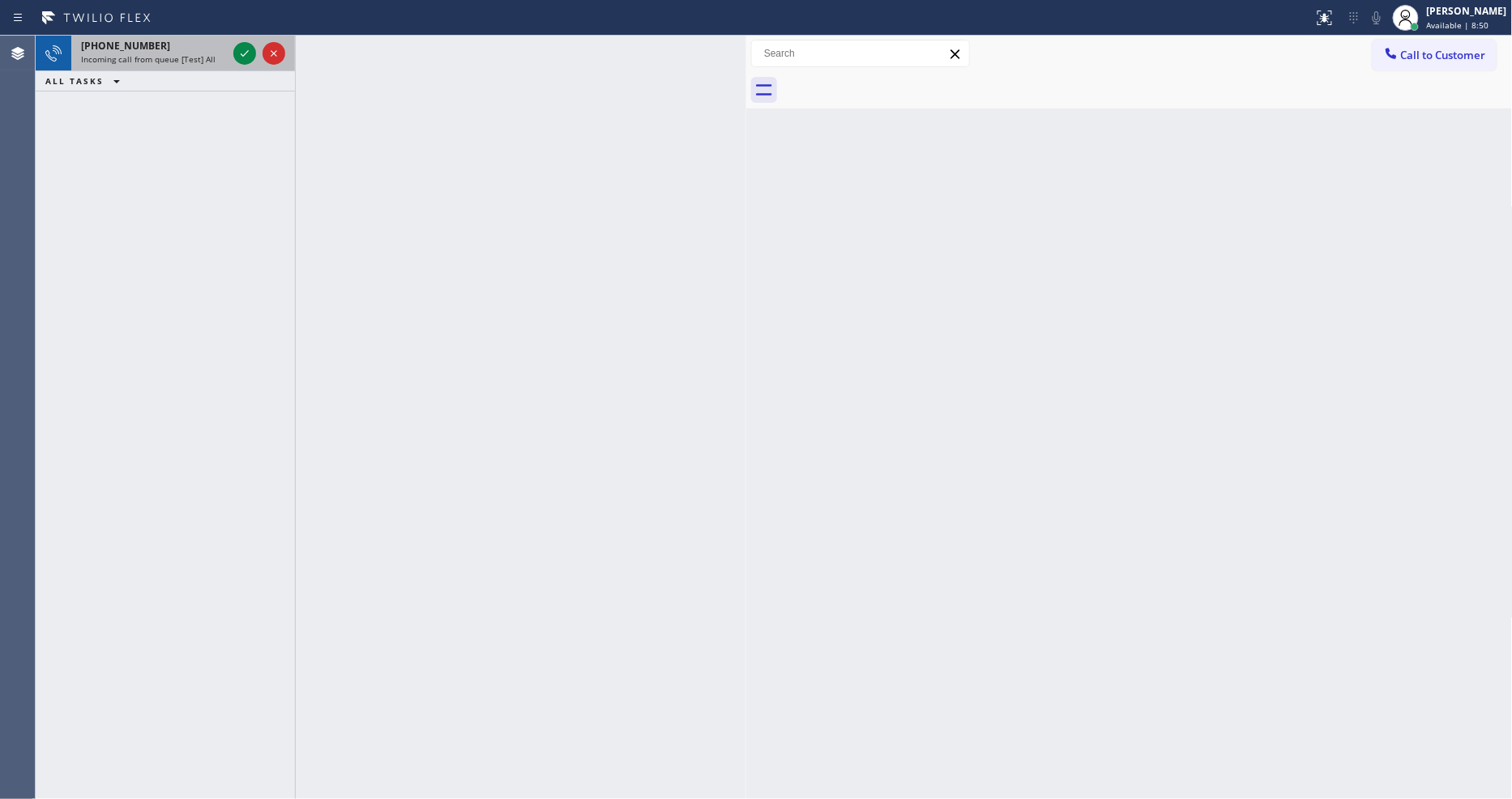
click at [241, 63] on div at bounding box center [259, 53] width 59 height 35
click at [241, 60] on icon at bounding box center [245, 54] width 20 height 20
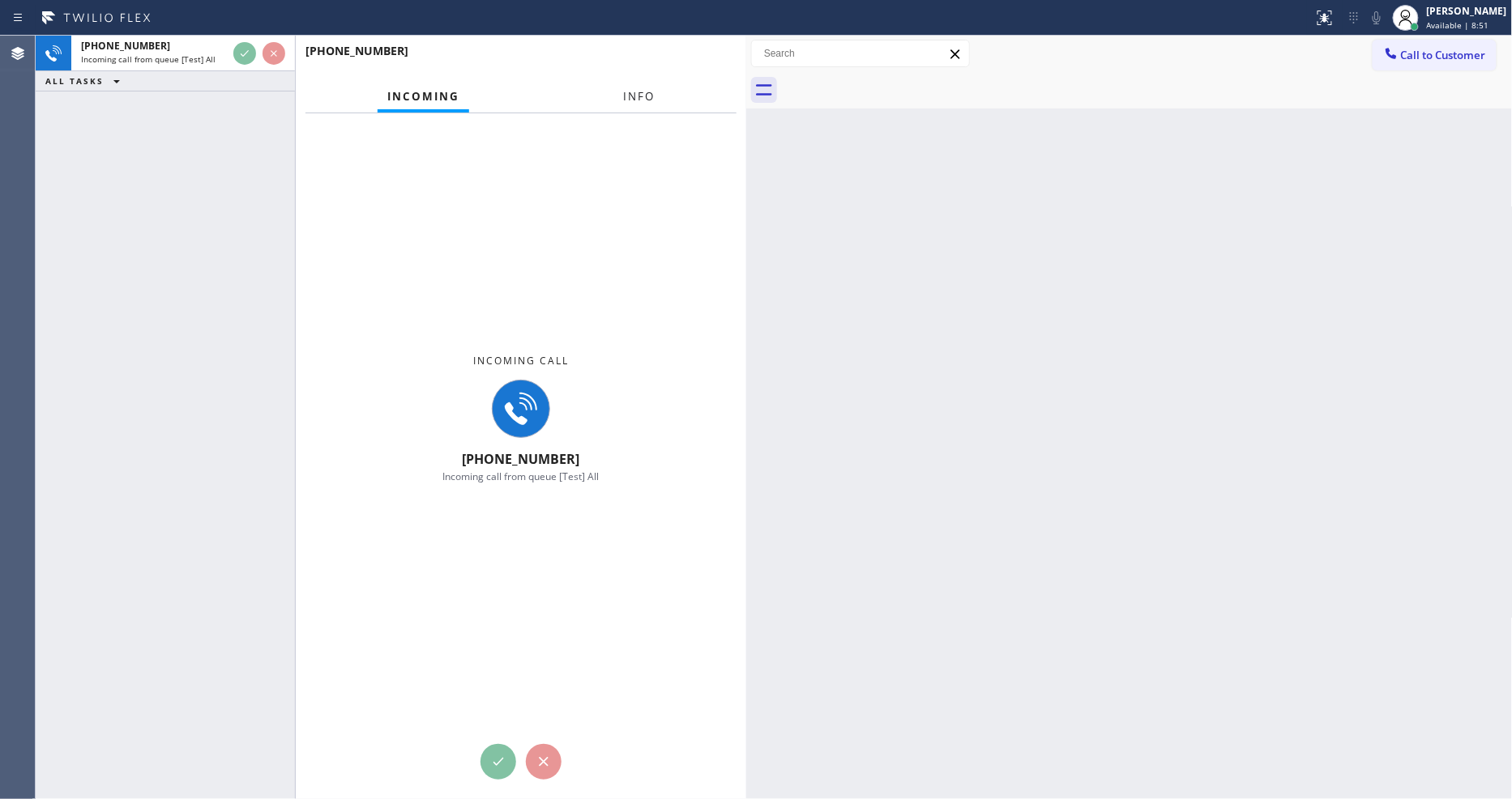
click at [629, 98] on span "Info" at bounding box center [639, 97] width 31 height 15
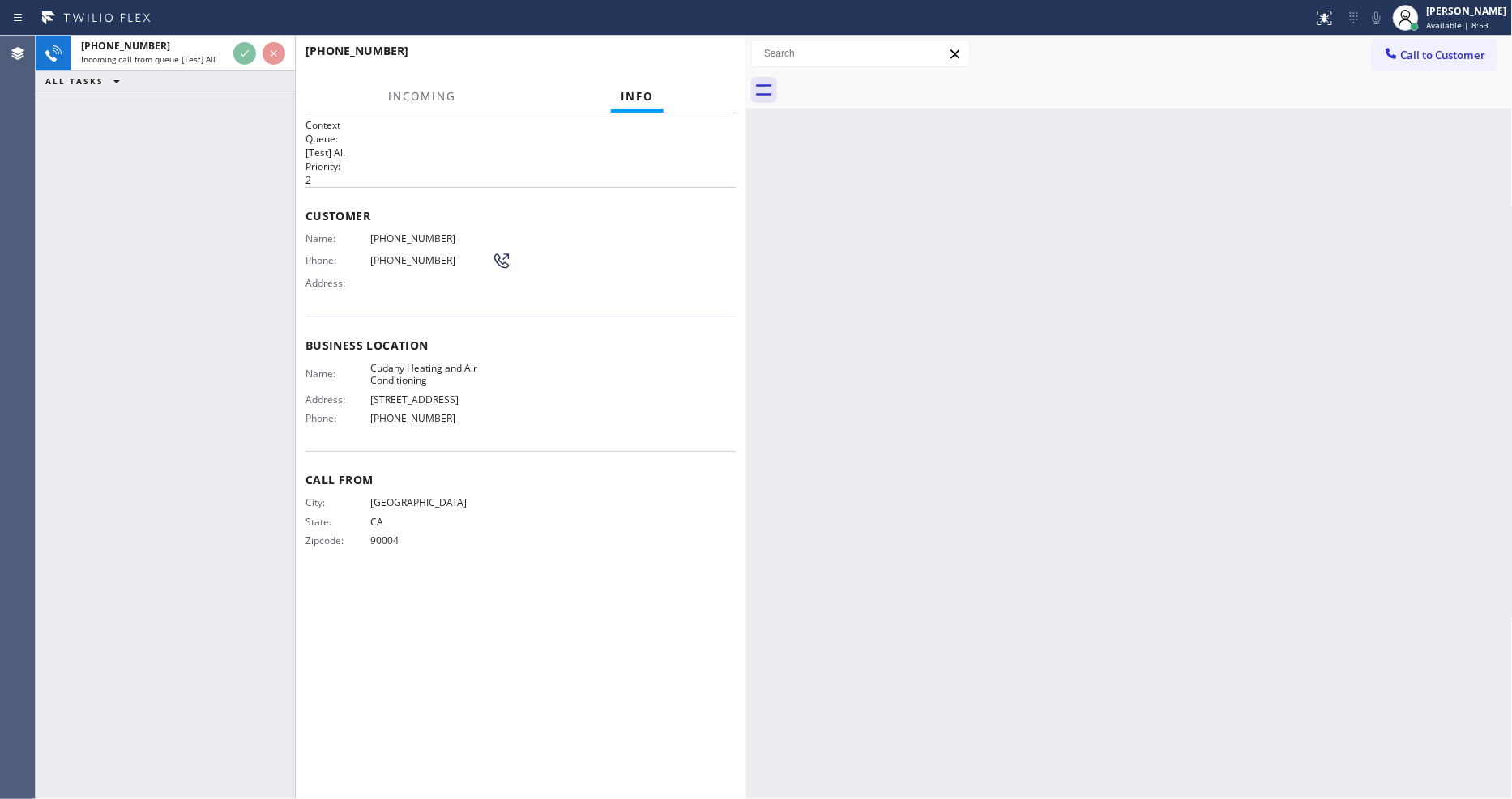
click at [694, 215] on span "Customer" at bounding box center [521, 215] width 431 height 16
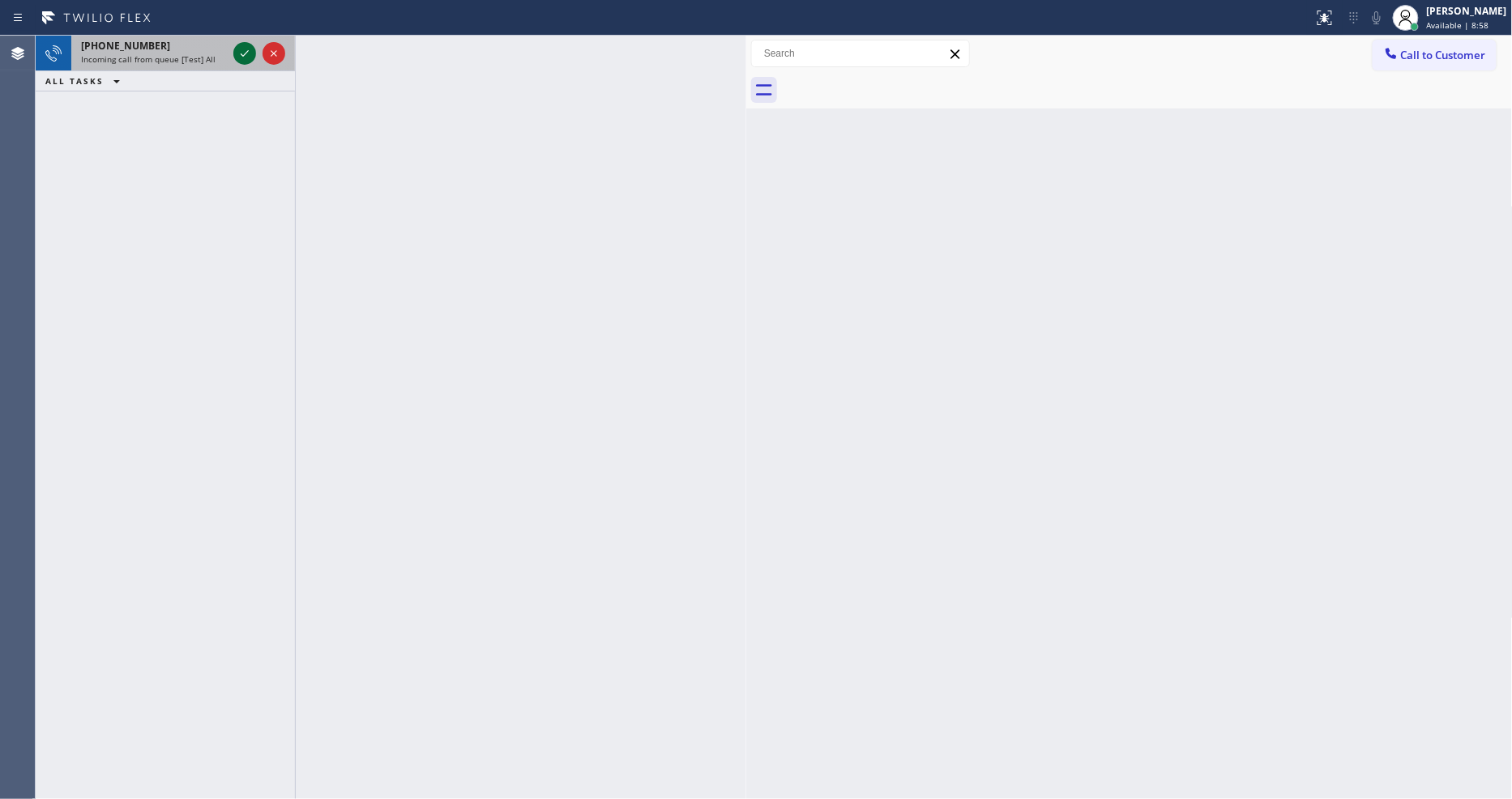
click at [241, 55] on icon at bounding box center [244, 54] width 8 height 7
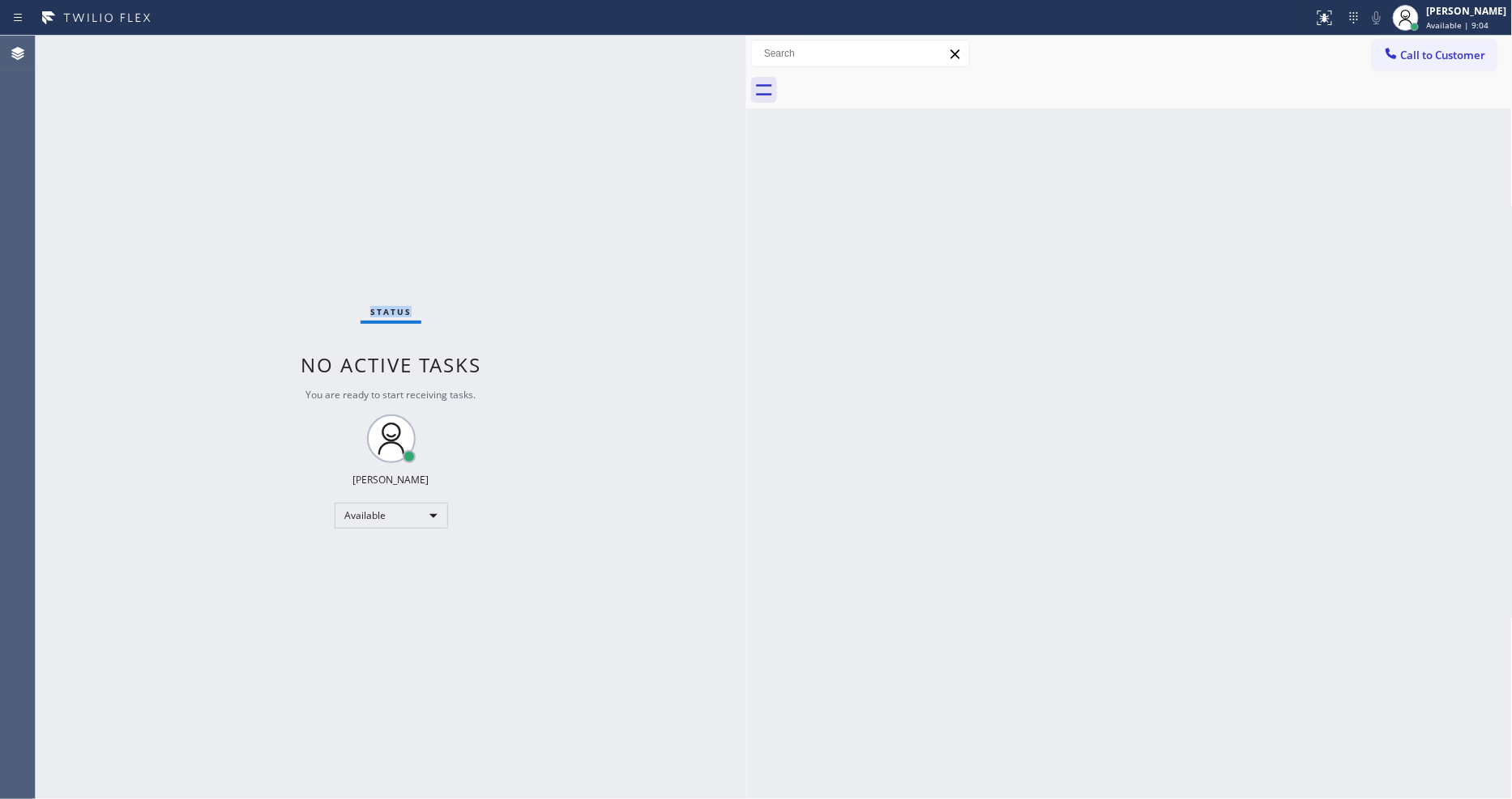
click at [252, 50] on div "Status No active tasks You are ready to start receiving tasks. Lyka Montero Ava…" at bounding box center [391, 417] width 711 height 764
click at [467, 236] on div "Status No active tasks You are ready to start receiving tasks. Lyka Montero Ava…" at bounding box center [391, 417] width 711 height 764
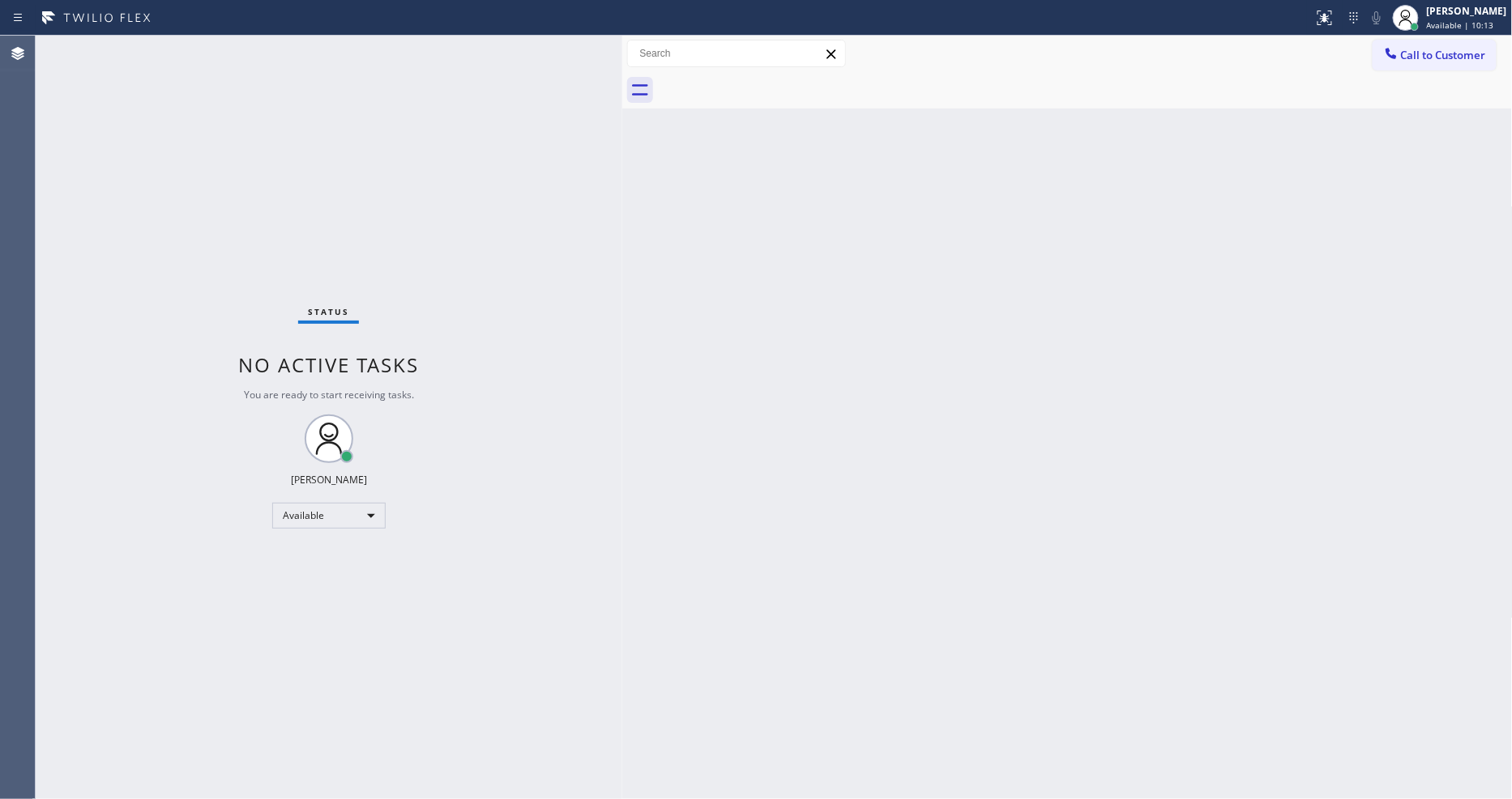
click at [508, 108] on div "Status No active tasks You are ready to start receiving tasks. Lyka Montero Ava…" at bounding box center [329, 417] width 586 height 764
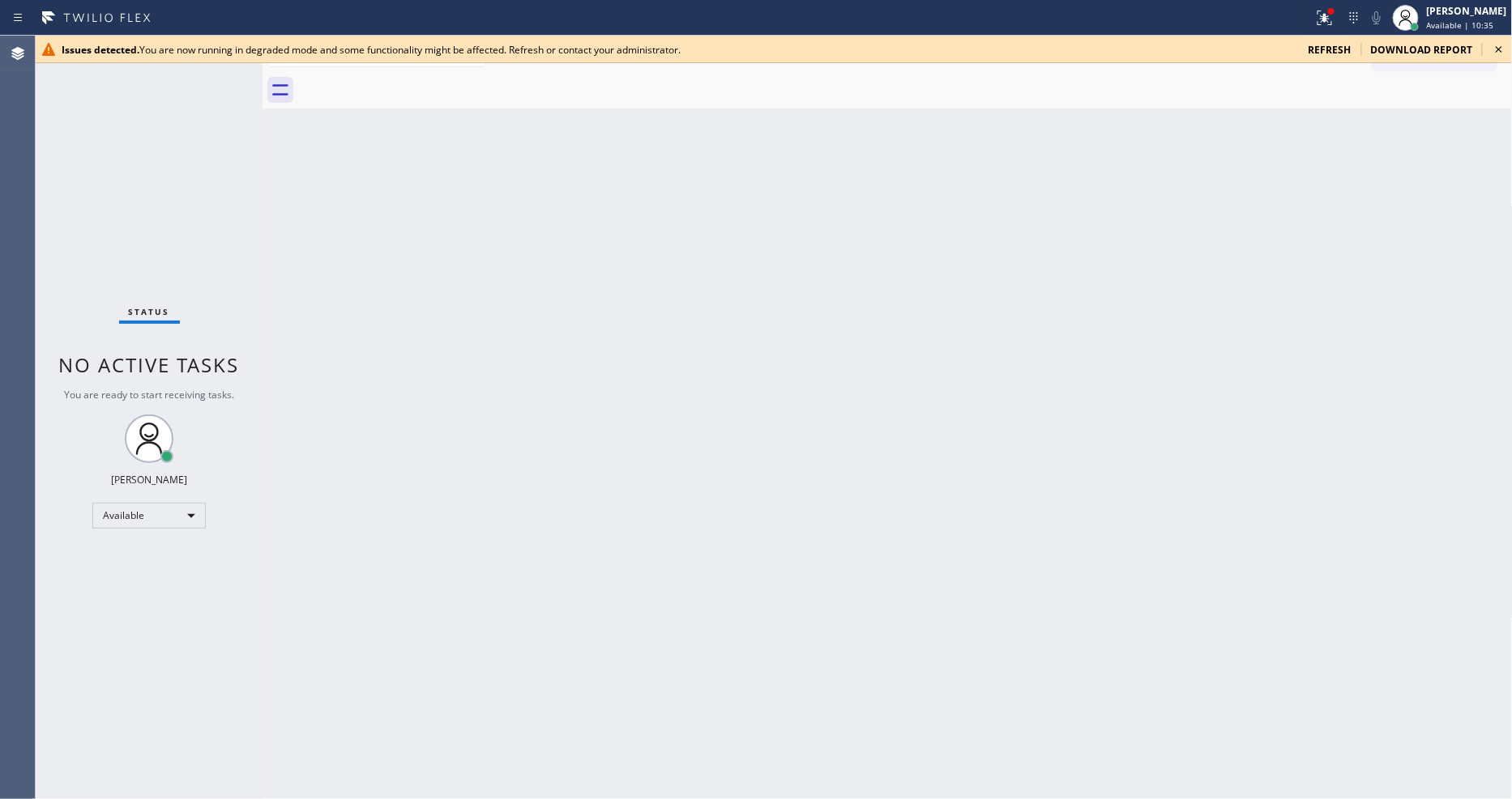
click at [1500, 49] on icon at bounding box center [1499, 50] width 7 height 7
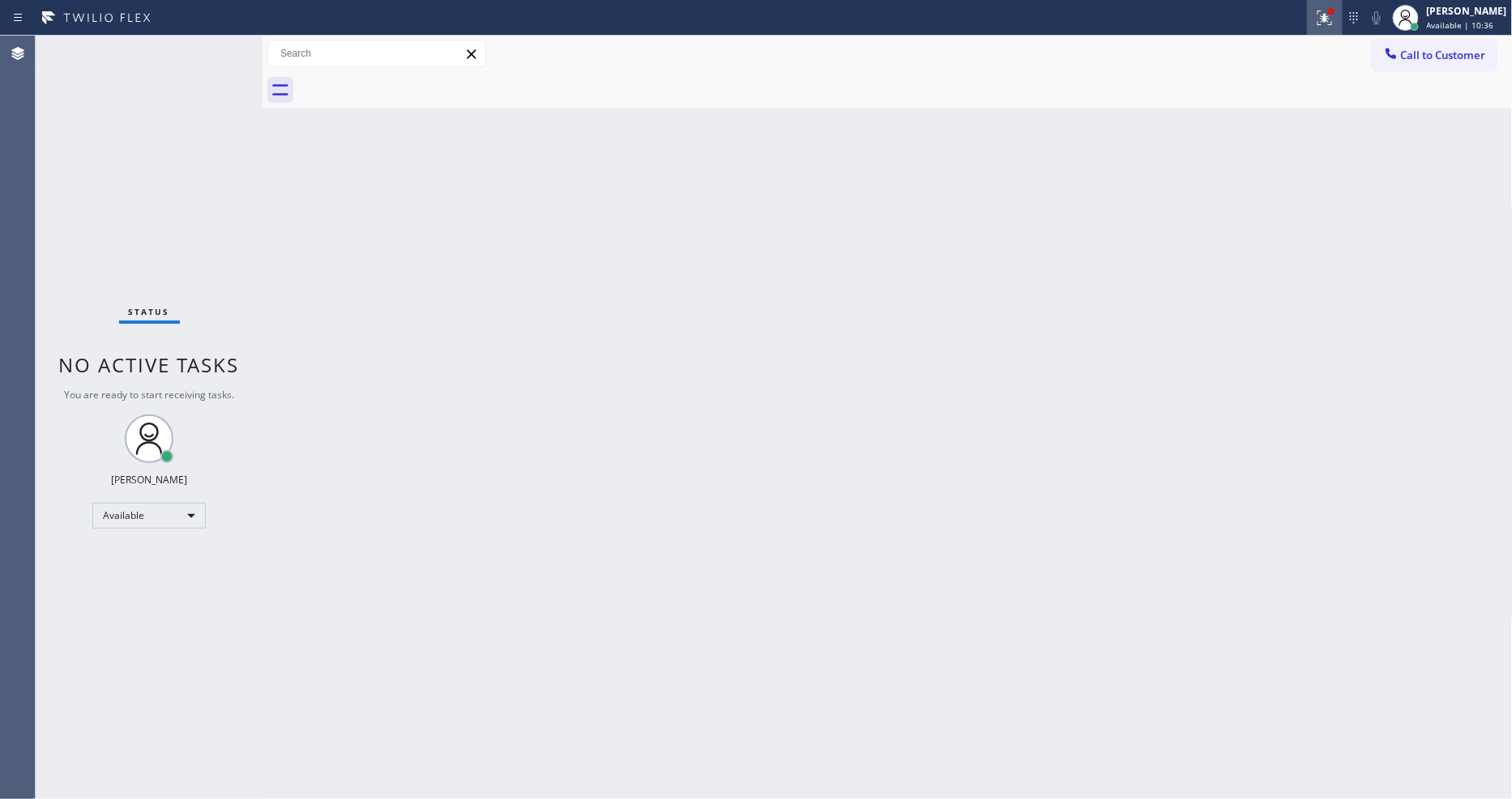
click at [1331, 14] on icon at bounding box center [1325, 18] width 20 height 20
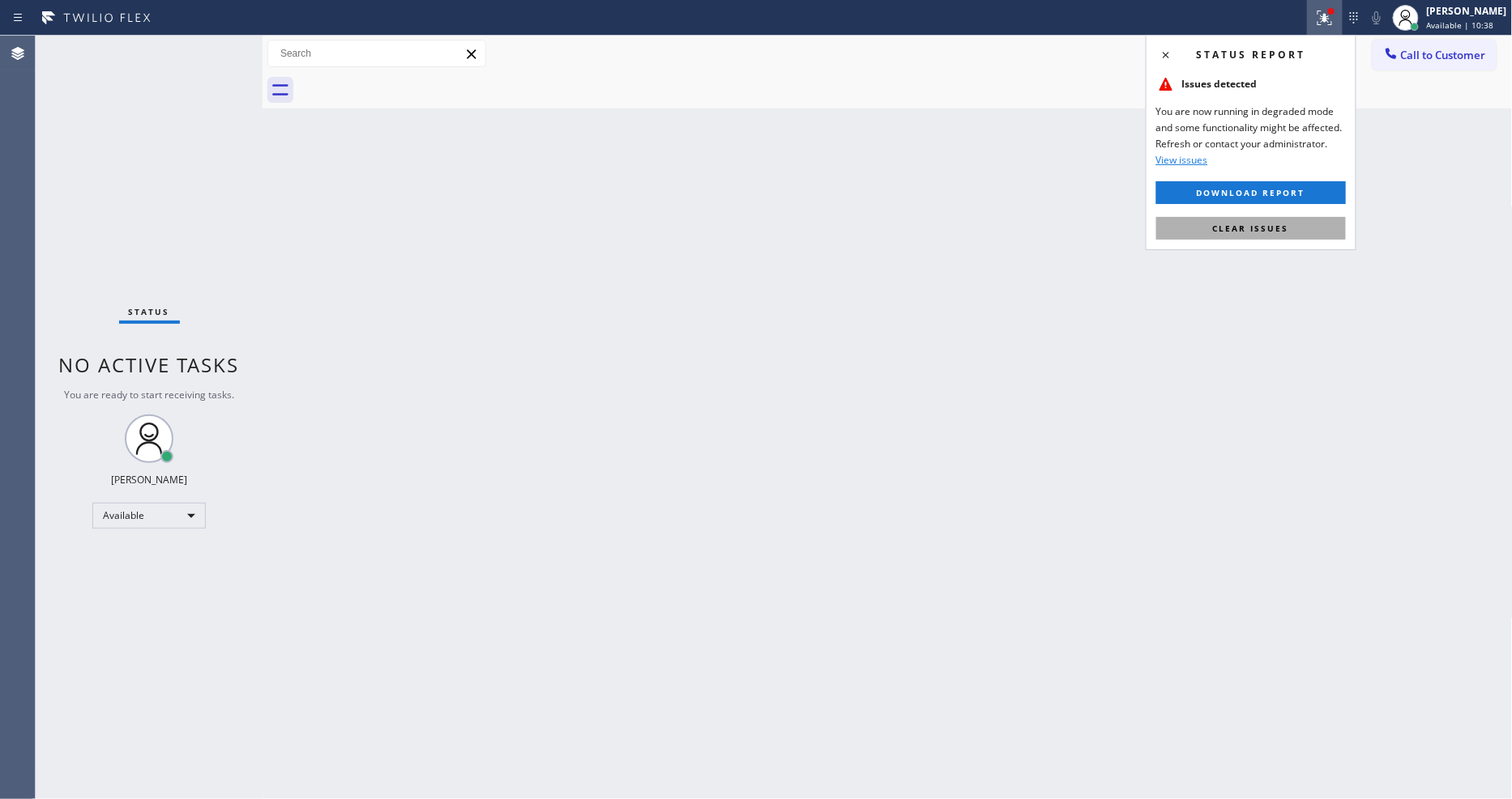
click at [1245, 227] on span "Clear issues" at bounding box center [1251, 229] width 76 height 12
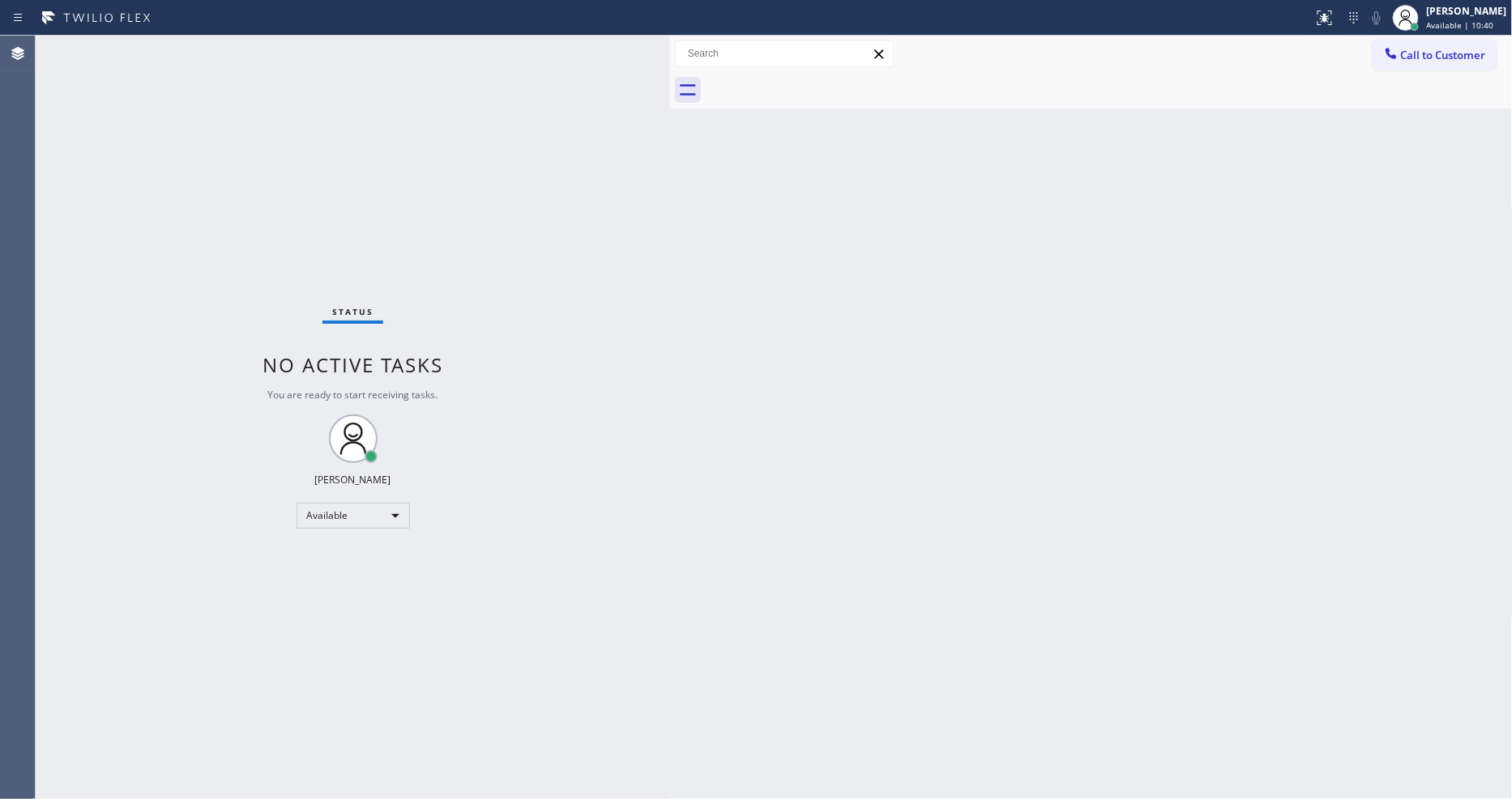
drag, startPoint x: 262, startPoint y: 93, endPoint x: 1007, endPoint y: 12, distance: 749.4
click at [670, 151] on div at bounding box center [670, 417] width 0 height 764
click at [814, 482] on div "Back to Dashboard Change Sender ID Customers Technicians Select a contact Outbo…" at bounding box center [1091, 417] width 843 height 764
click at [1330, 14] on icon at bounding box center [1325, 16] width 10 height 6
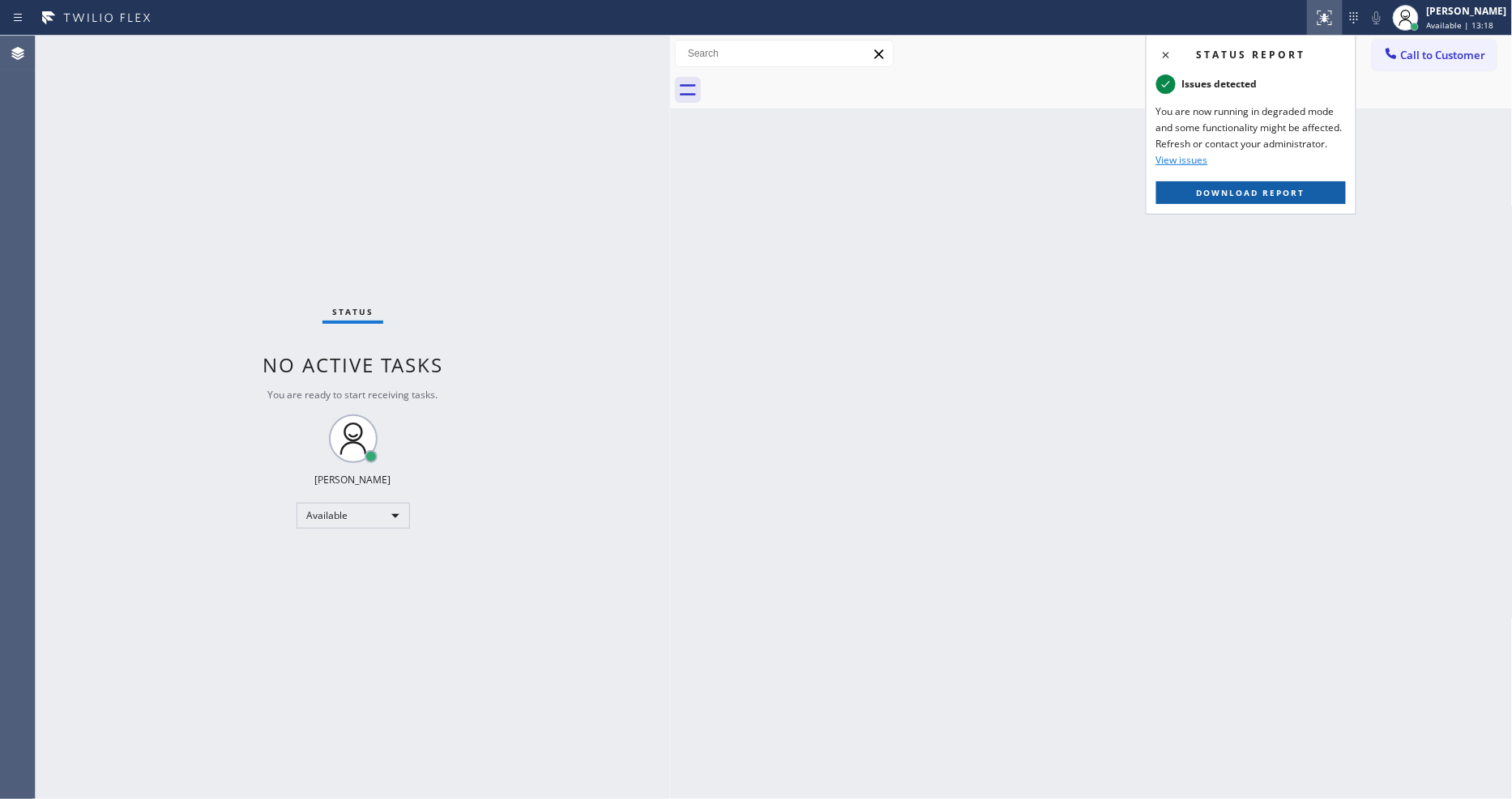
click at [1239, 192] on span "Download report" at bounding box center [1250, 193] width 108 height 12
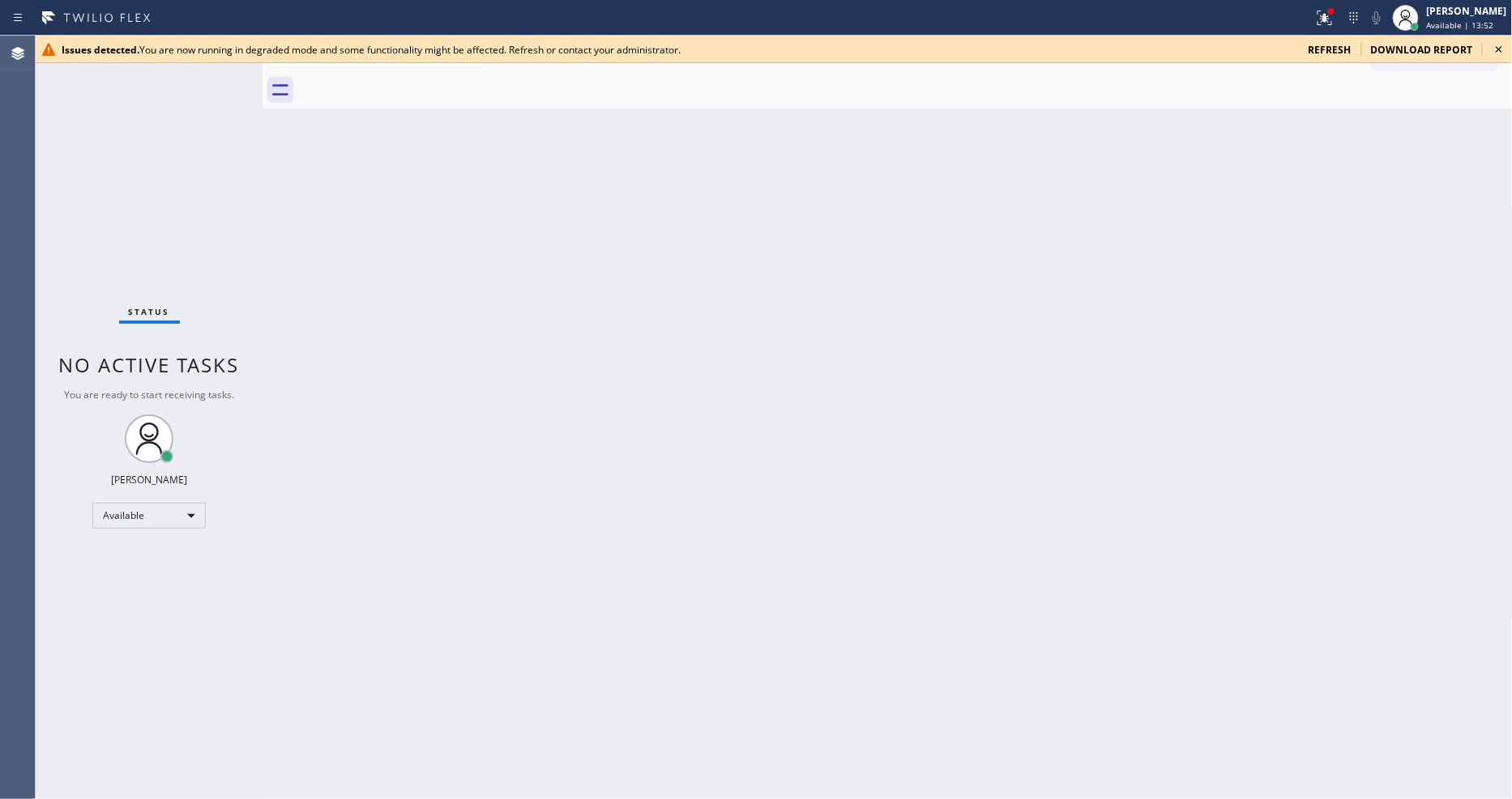
click at [1398, 51] on span "download report" at bounding box center [1422, 50] width 102 height 14
drag, startPoint x: 1098, startPoint y: 463, endPoint x: 1159, endPoint y: 389, distance: 95.9
click at [1096, 463] on div "Back to Dashboard Change Sender ID Customers Technicians Select a contact Outbo…" at bounding box center [888, 417] width 1250 height 764
click at [1334, 17] on icon at bounding box center [1325, 18] width 20 height 20
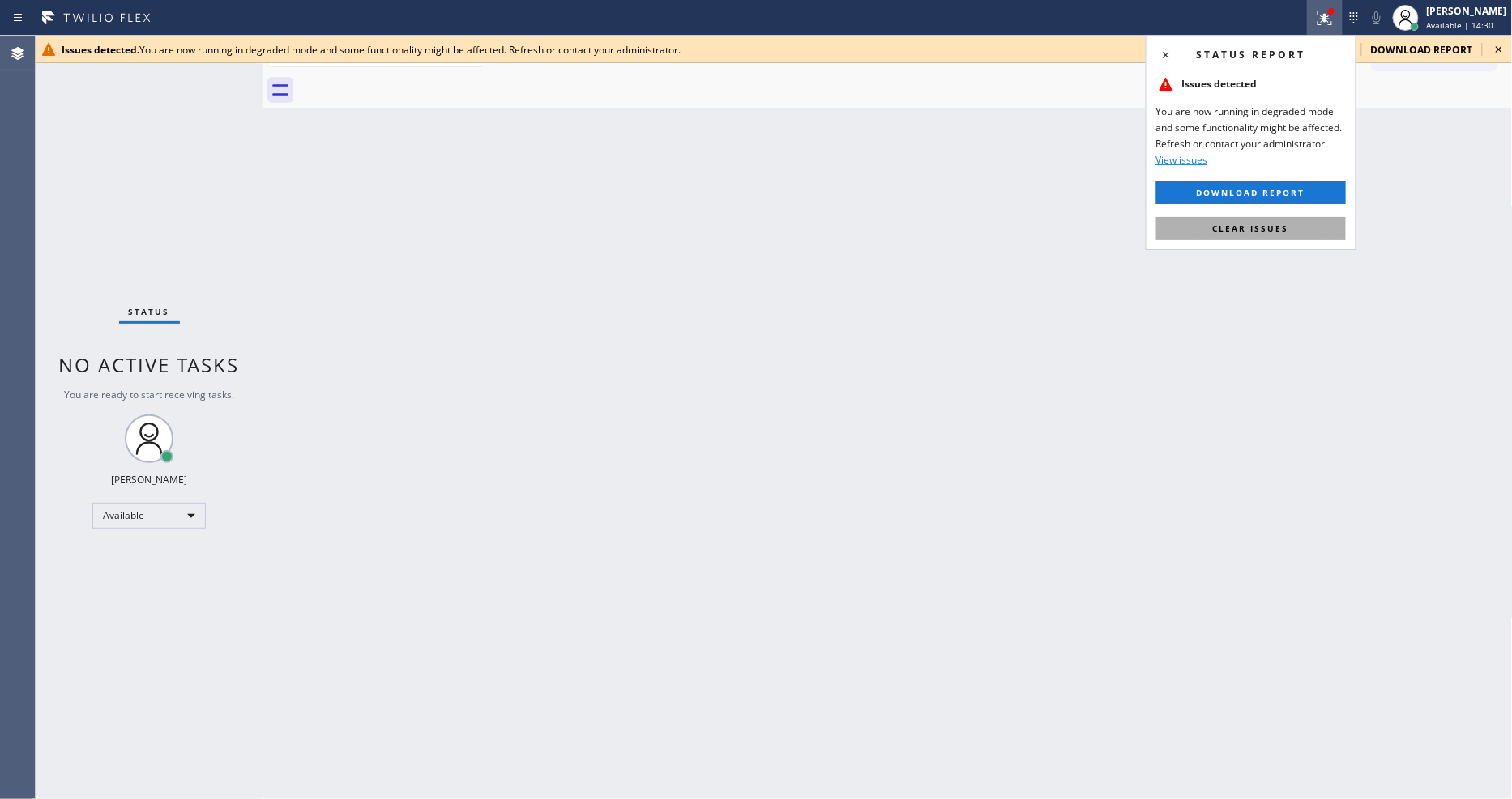
click at [1303, 225] on button "Clear issues" at bounding box center [1251, 228] width 190 height 22
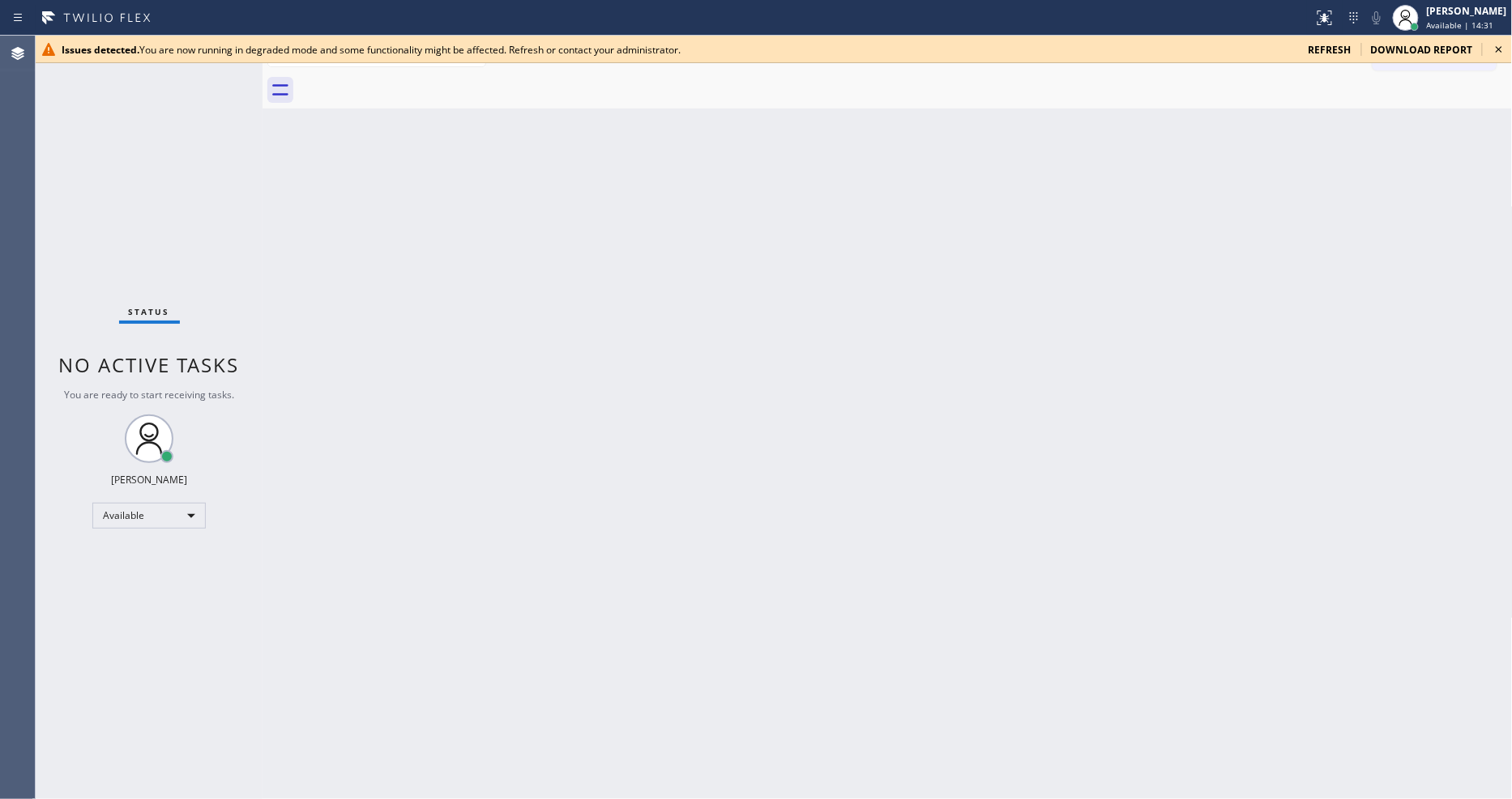
click at [1493, 46] on icon at bounding box center [1500, 50] width 20 height 20
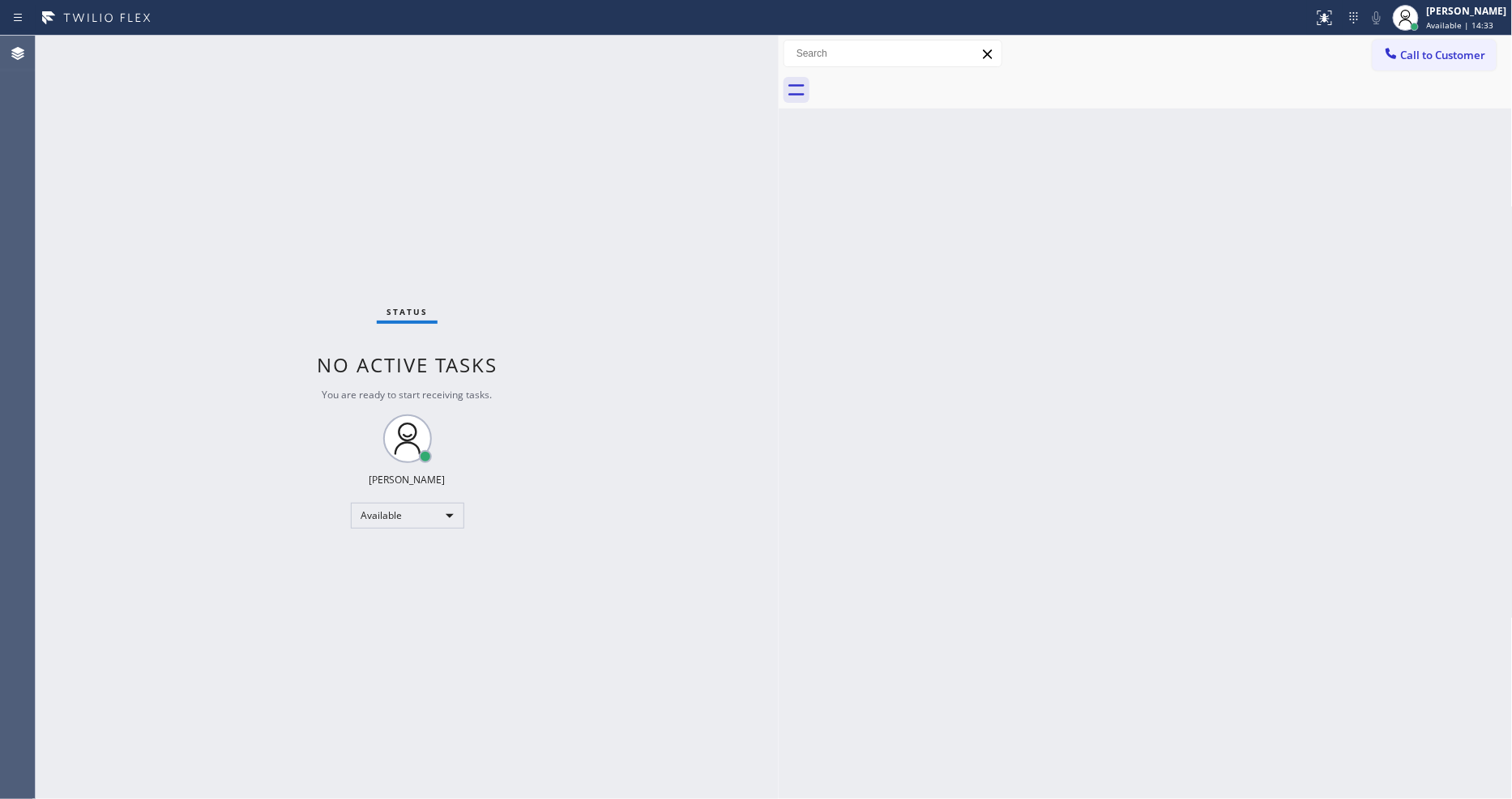
drag, startPoint x: 260, startPoint y: 97, endPoint x: 779, endPoint y: 127, distance: 519.9
click at [779, 127] on div at bounding box center [779, 417] width 0 height 764
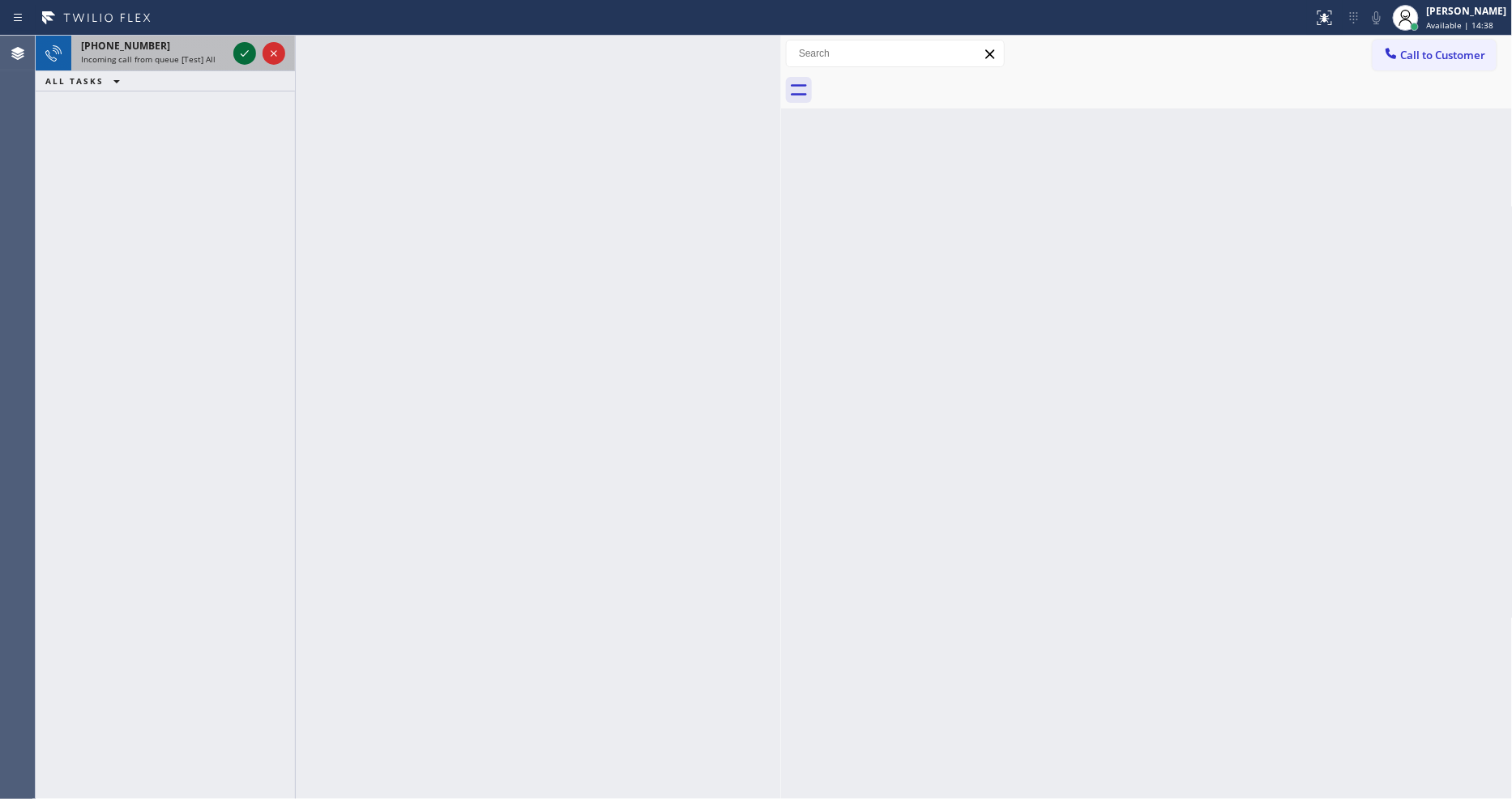
click at [236, 54] on icon at bounding box center [245, 54] width 20 height 20
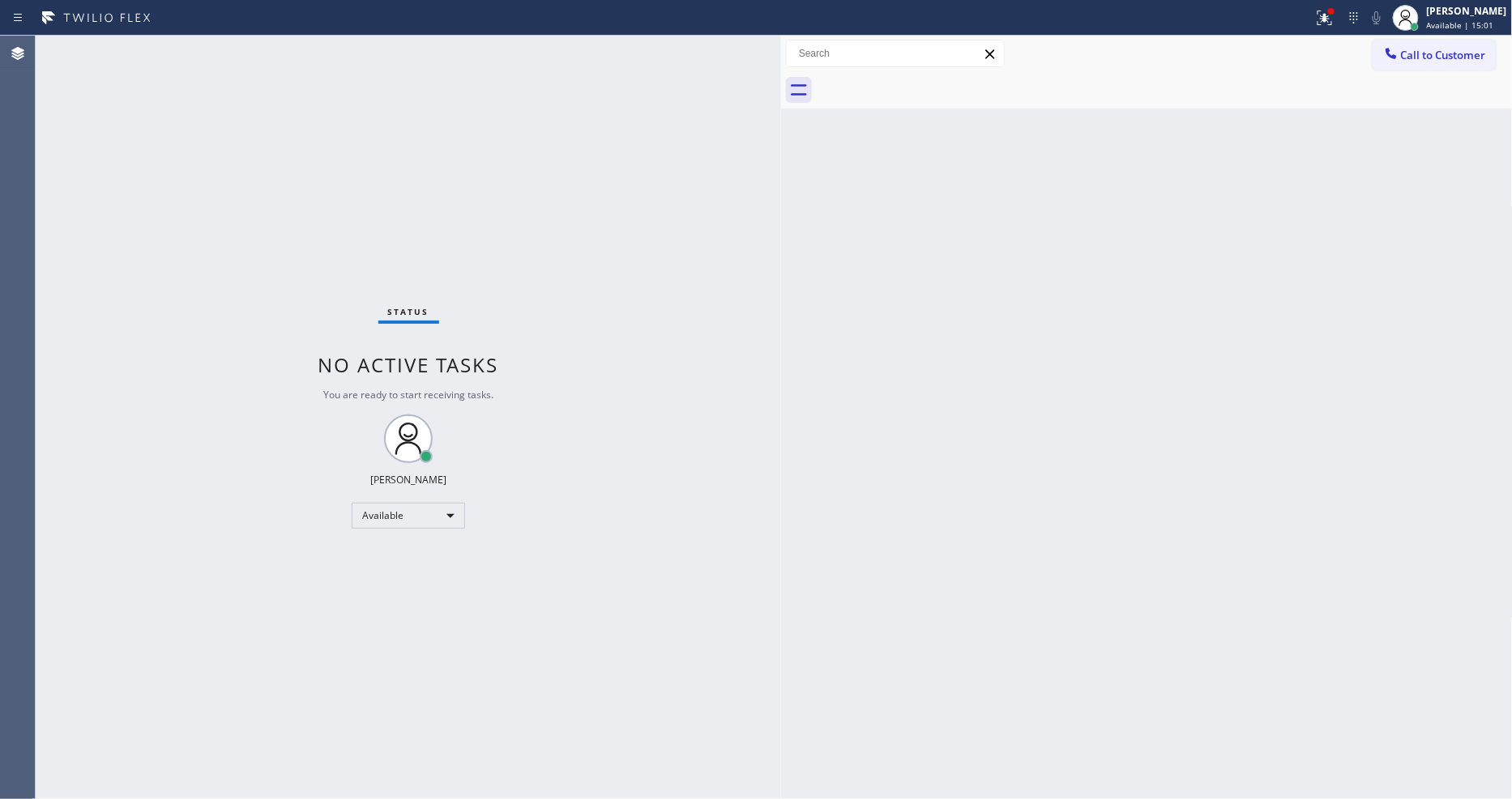
click at [1216, 298] on div "Back to Dashboard Change Sender ID Customers Technicians Select a contact Outbo…" at bounding box center [1147, 417] width 732 height 764
click at [1307, 21] on div at bounding box center [656, 17] width 1301 height 26
click at [1331, 21] on icon at bounding box center [1325, 18] width 15 height 15
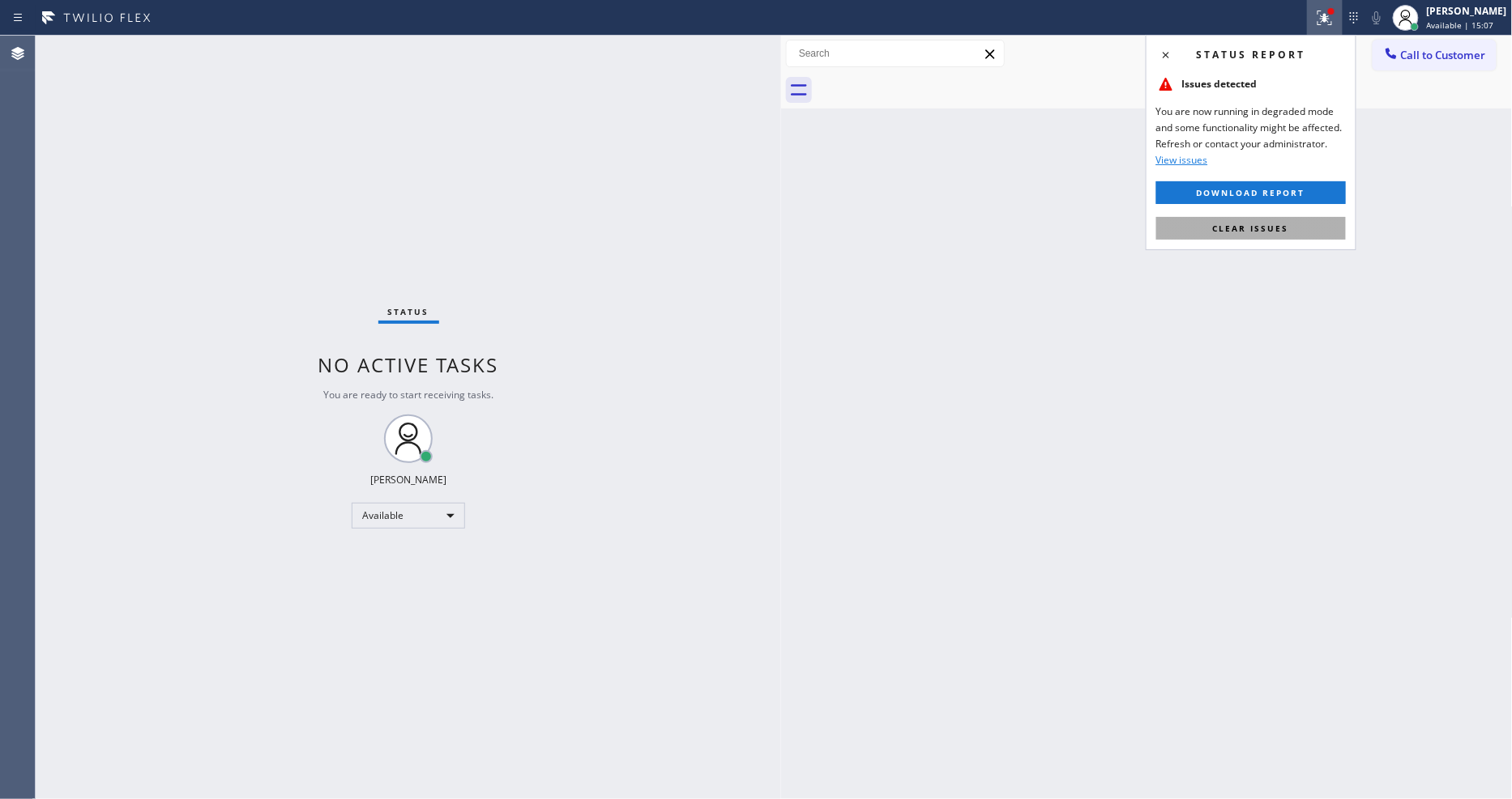
click at [1264, 231] on span "Clear issues" at bounding box center [1251, 229] width 76 height 12
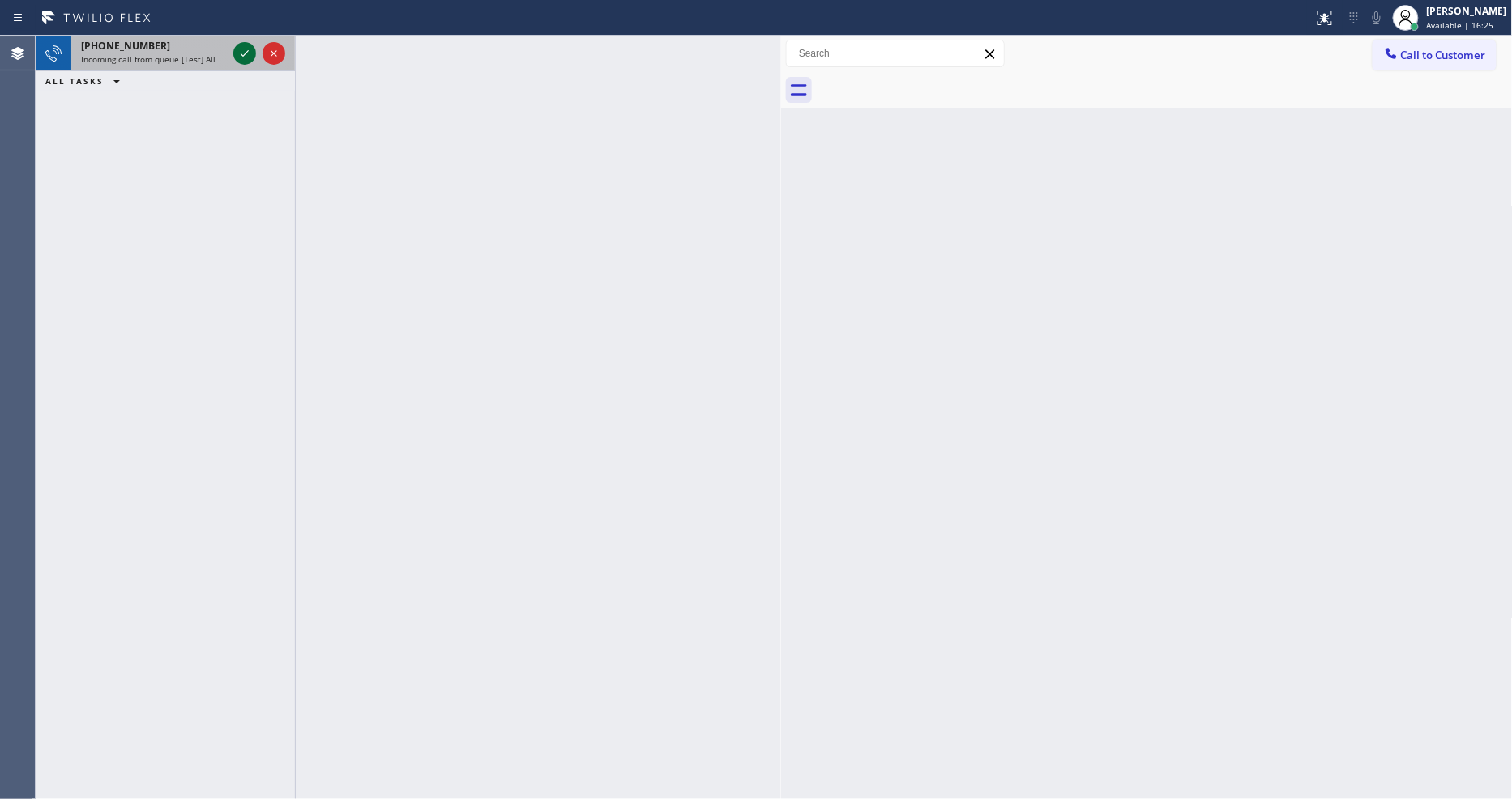
click at [243, 49] on icon at bounding box center [245, 54] width 20 height 20
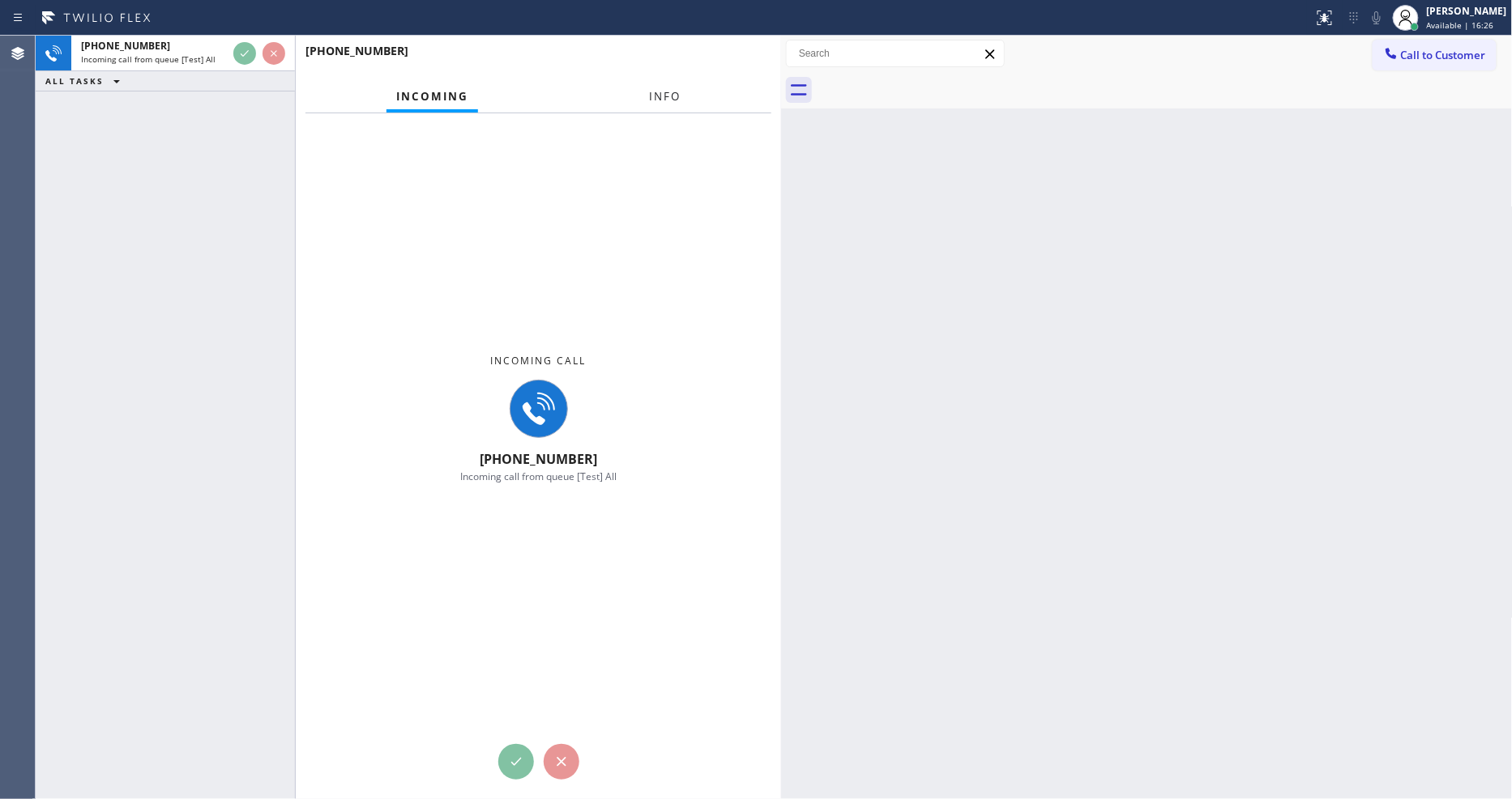
click at [651, 90] on button "Info" at bounding box center [665, 97] width 51 height 31
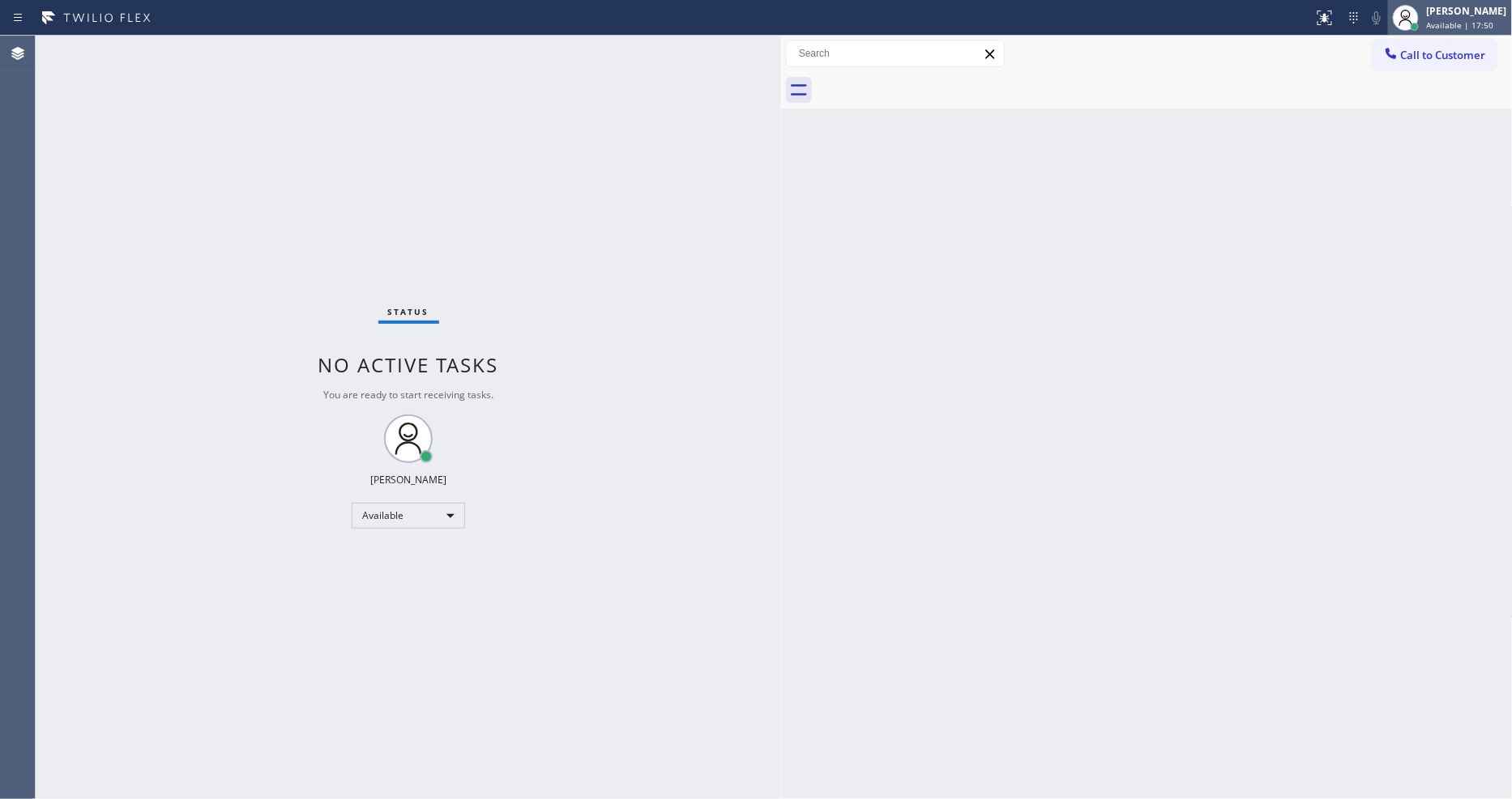
click at [1448, 13] on div "[PERSON_NAME]" at bounding box center [1467, 11] width 80 height 14
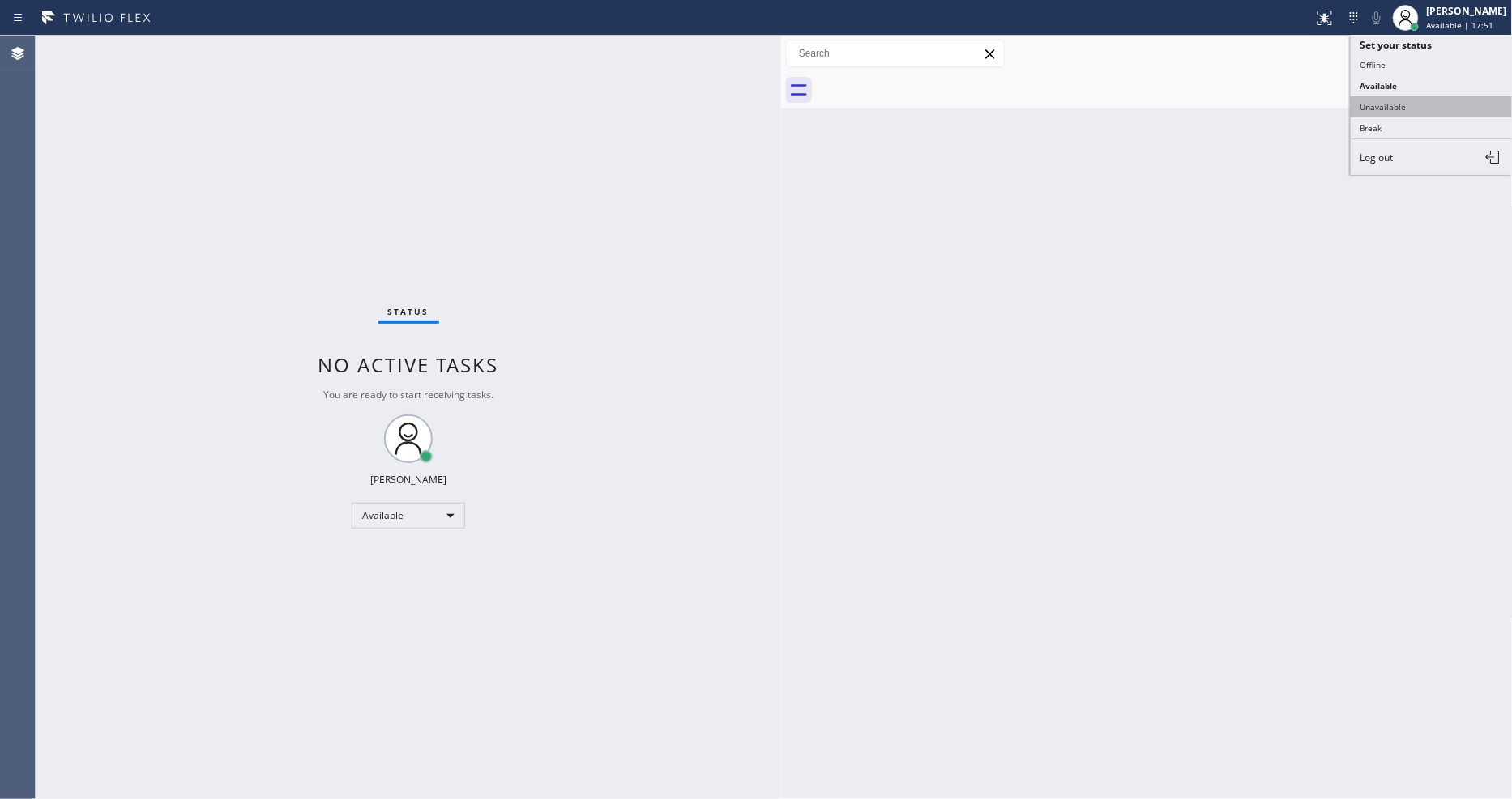
click at [1423, 102] on button "Unavailable" at bounding box center [1432, 107] width 162 height 21
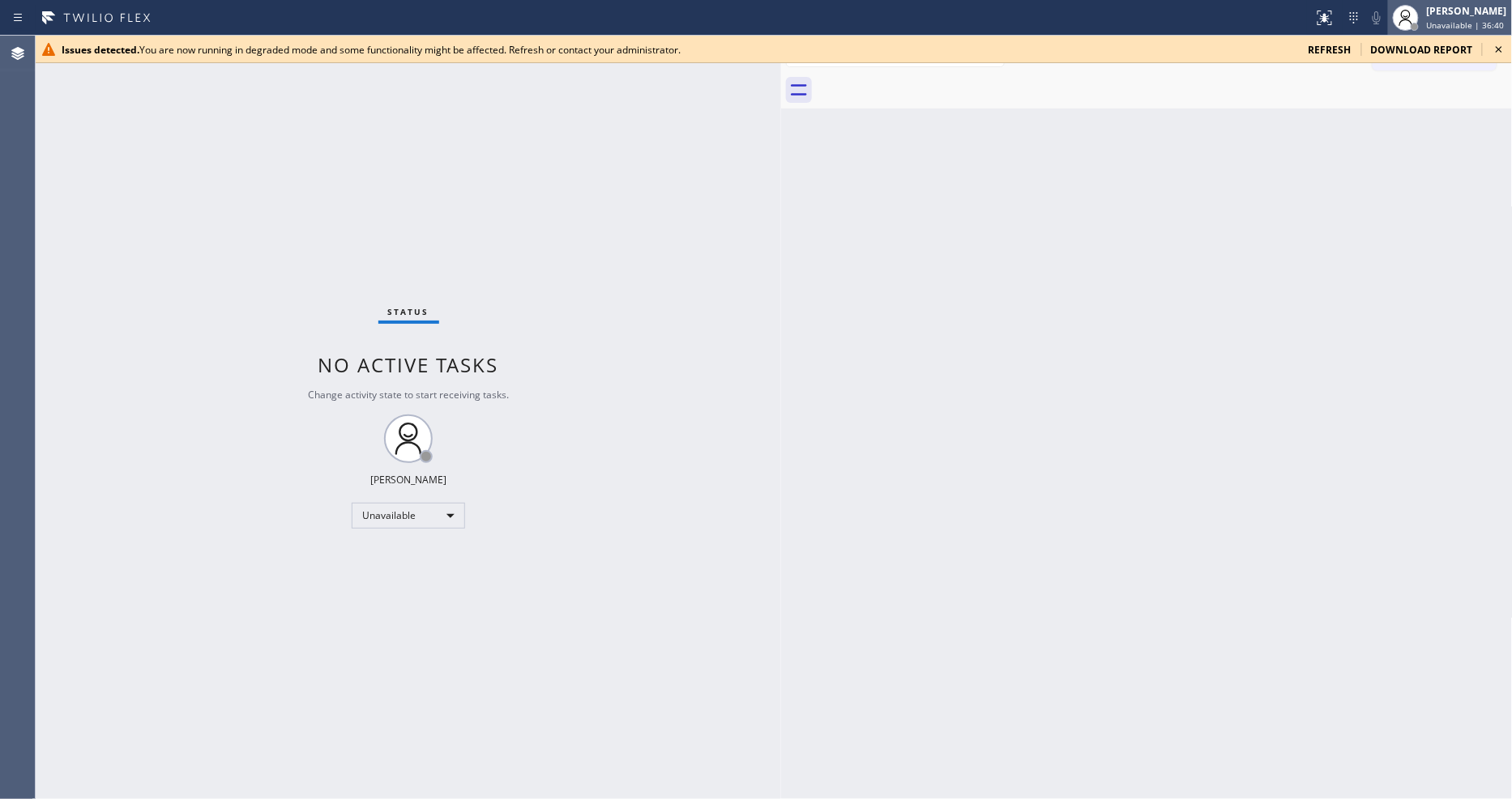
click at [1419, 26] on div at bounding box center [1415, 26] width 8 height 8
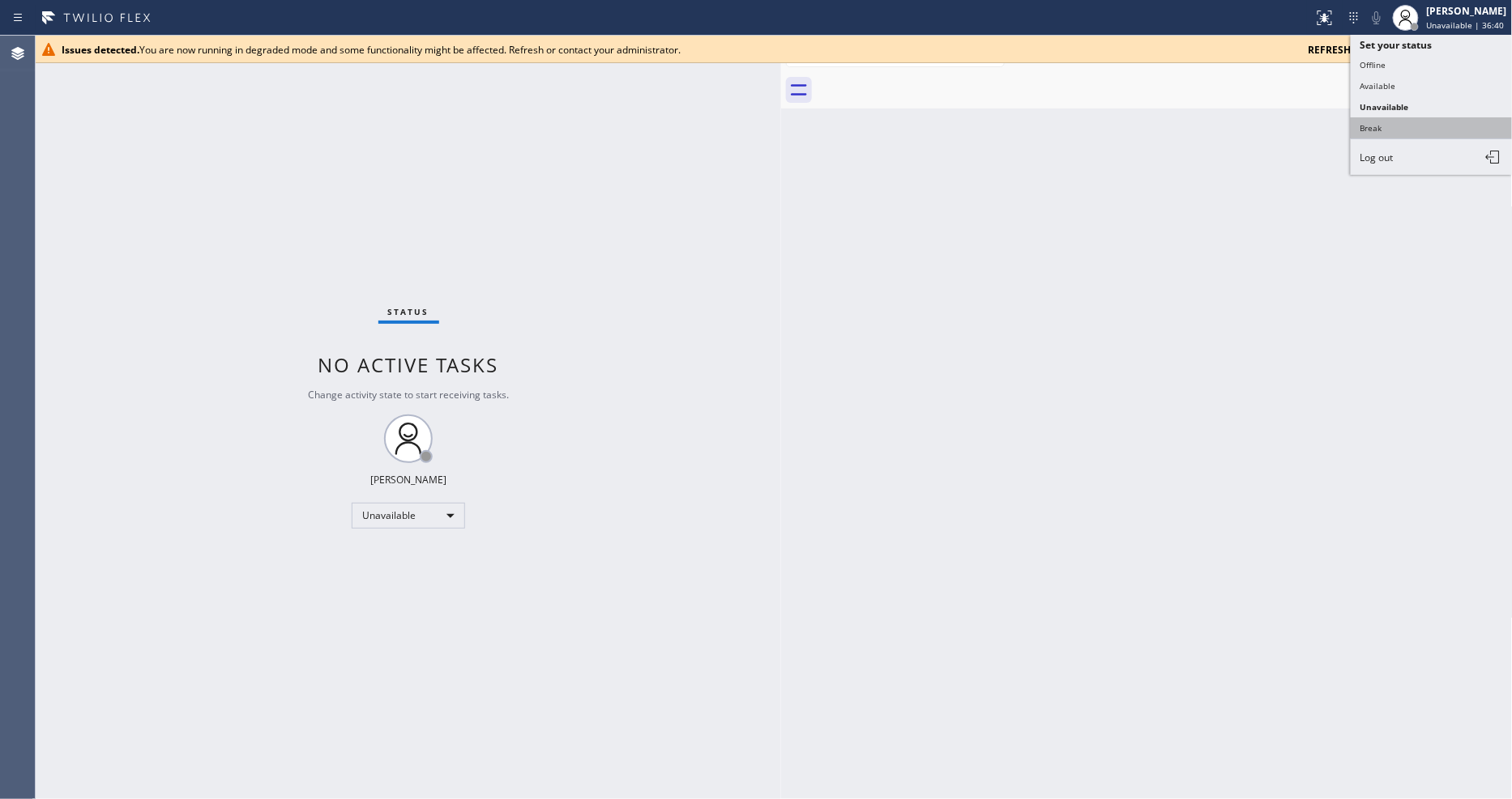
click at [1396, 130] on button "Break" at bounding box center [1432, 128] width 162 height 21
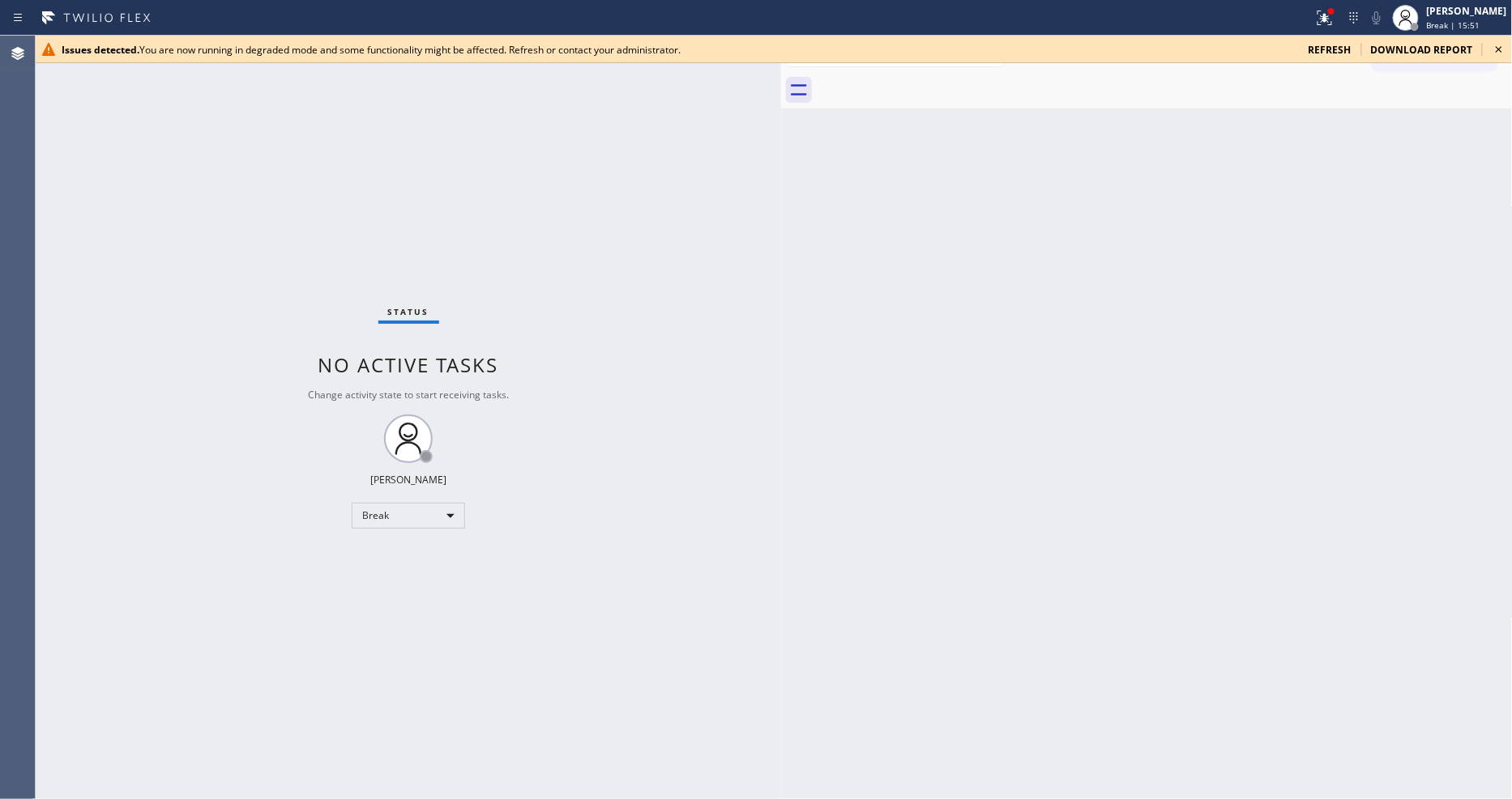
click at [827, 496] on div "Back to Dashboard Change Sender ID Customers Technicians Select a contact Outbo…" at bounding box center [1147, 417] width 732 height 764
click at [1470, 17] on div "[PERSON_NAME]" at bounding box center [1467, 11] width 80 height 14
click at [1458, 14] on div "[PERSON_NAME]" at bounding box center [1467, 11] width 80 height 14
click at [1437, 108] on button "Unavailable" at bounding box center [1432, 107] width 162 height 21
